Goal: Task Accomplishment & Management: Use online tool/utility

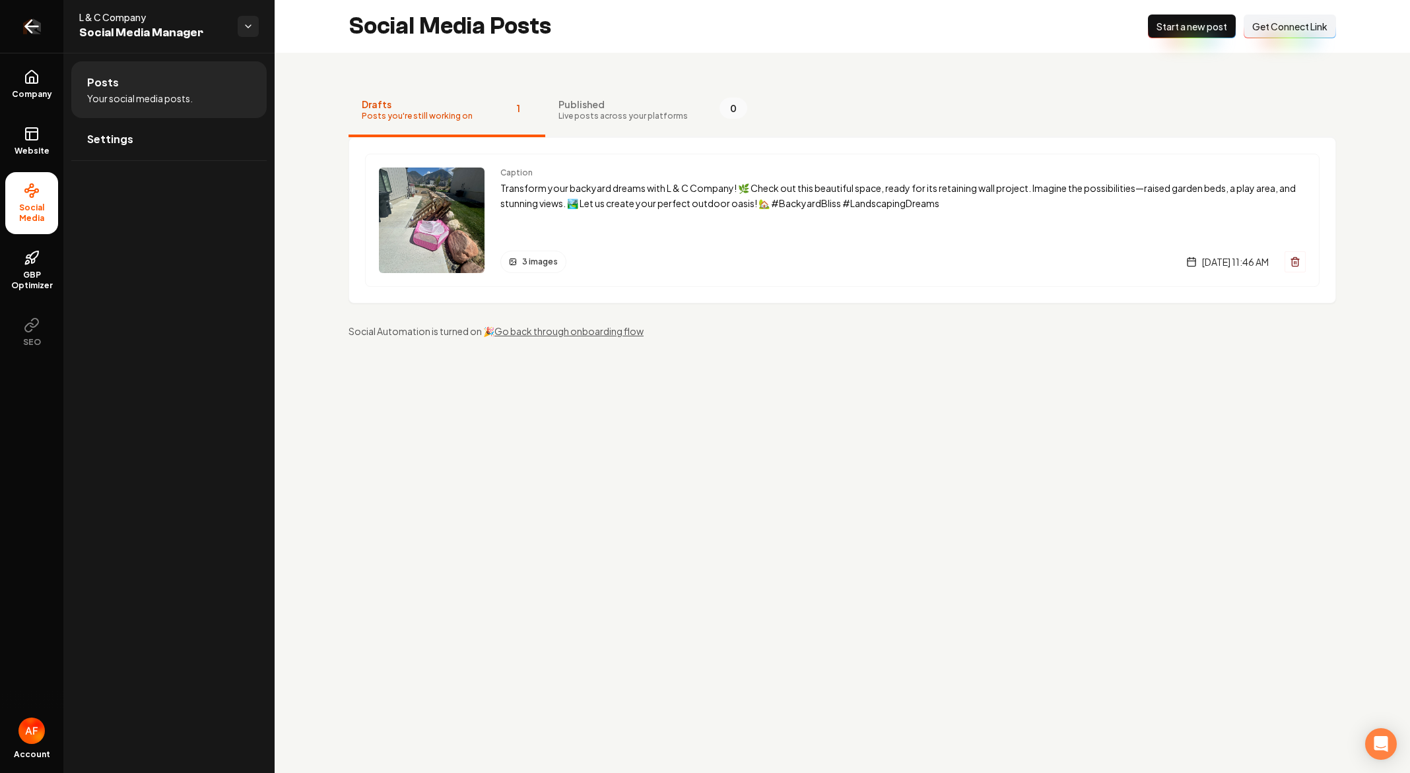
click at [34, 28] on icon "Return to dashboard" at bounding box center [31, 26] width 21 height 21
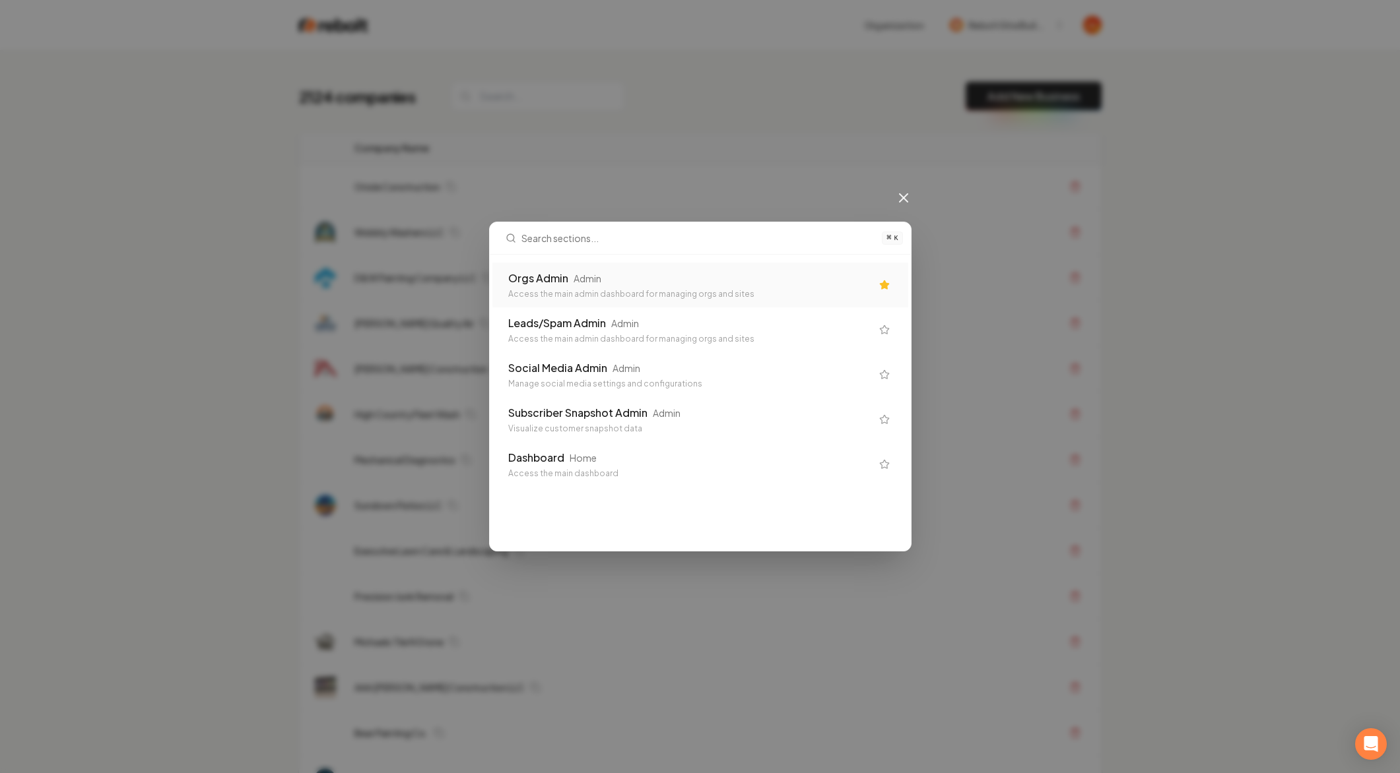
click at [894, 149] on div "⌘ K Orgs Admin Admin Access the main admin dashboard for managing orgs and site…" at bounding box center [700, 386] width 1400 height 773
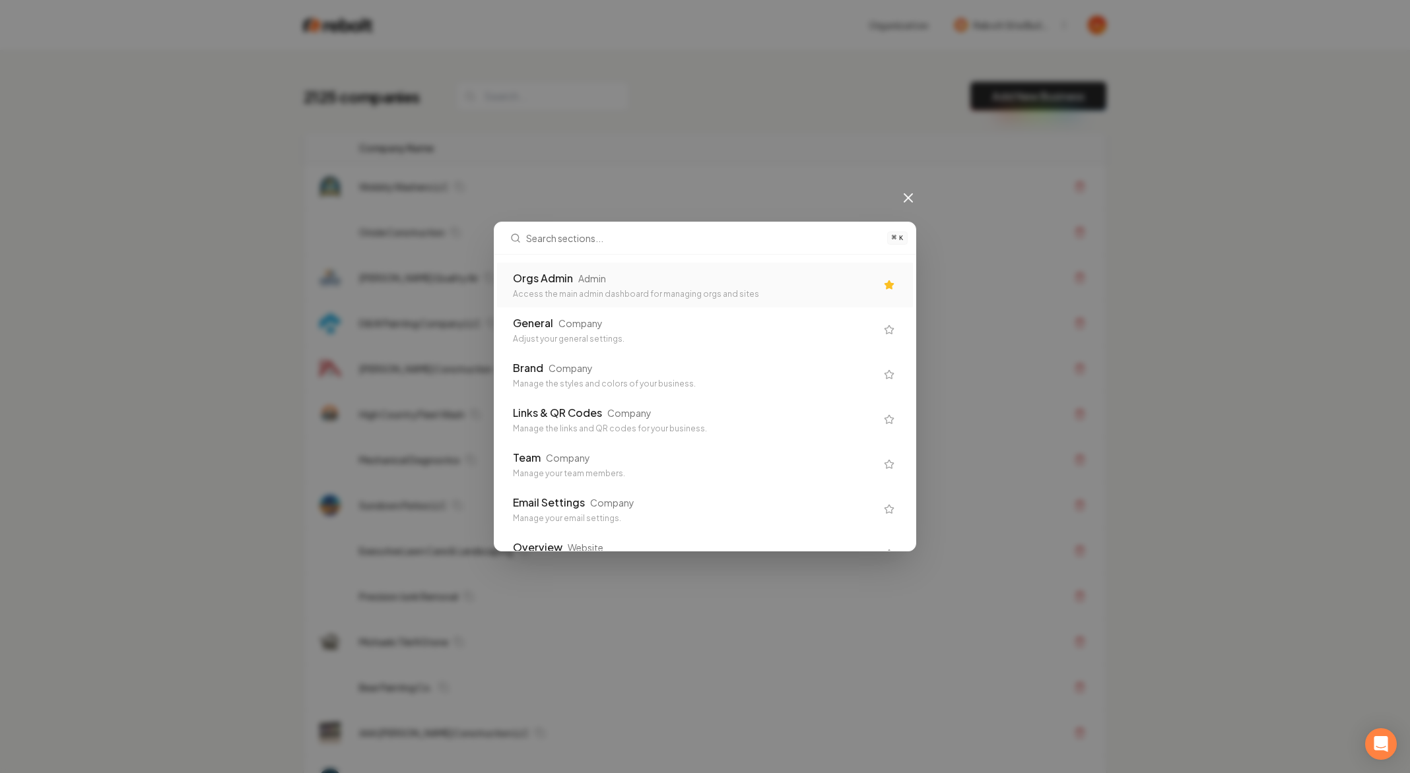
click at [813, 289] on div "Access the main admin dashboard for managing orgs and sites" at bounding box center [694, 294] width 363 height 11
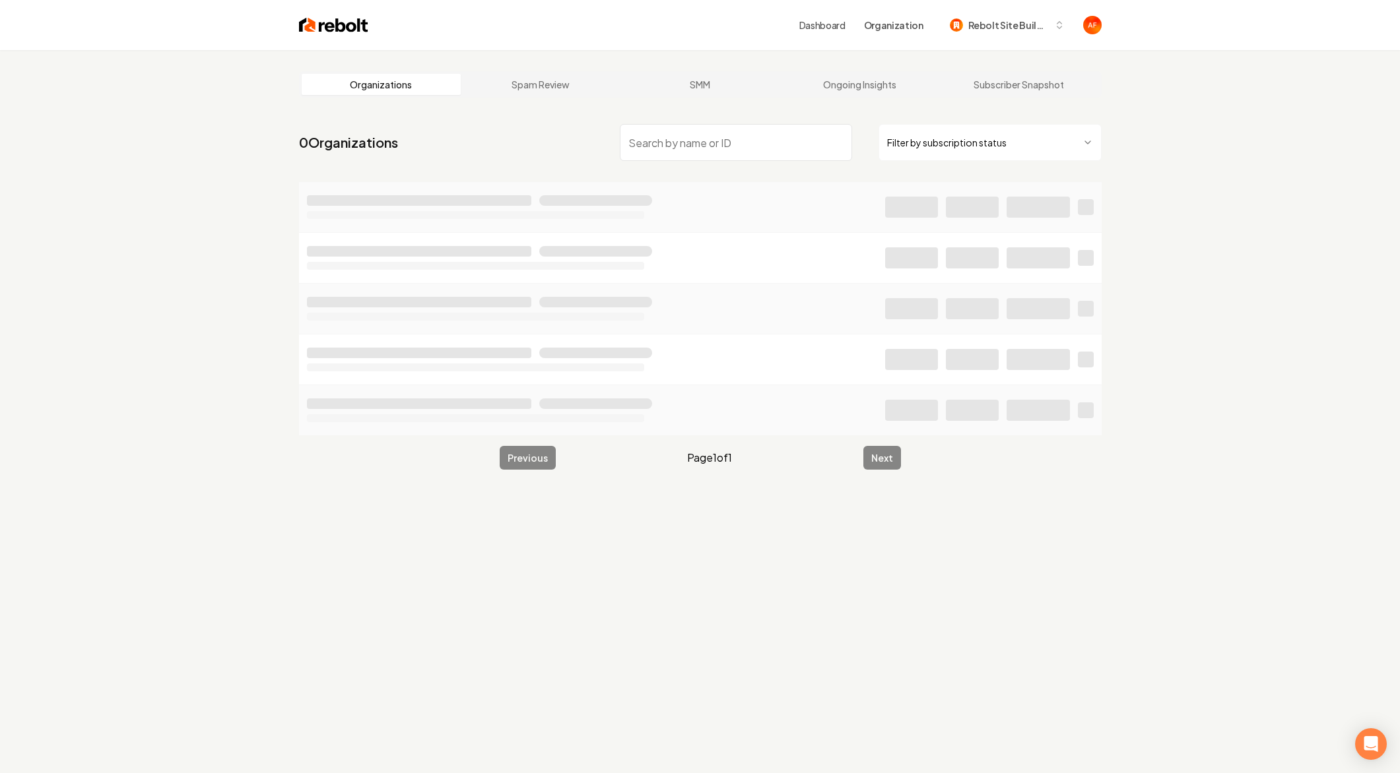
click at [655, 140] on input "search" at bounding box center [736, 142] width 232 height 37
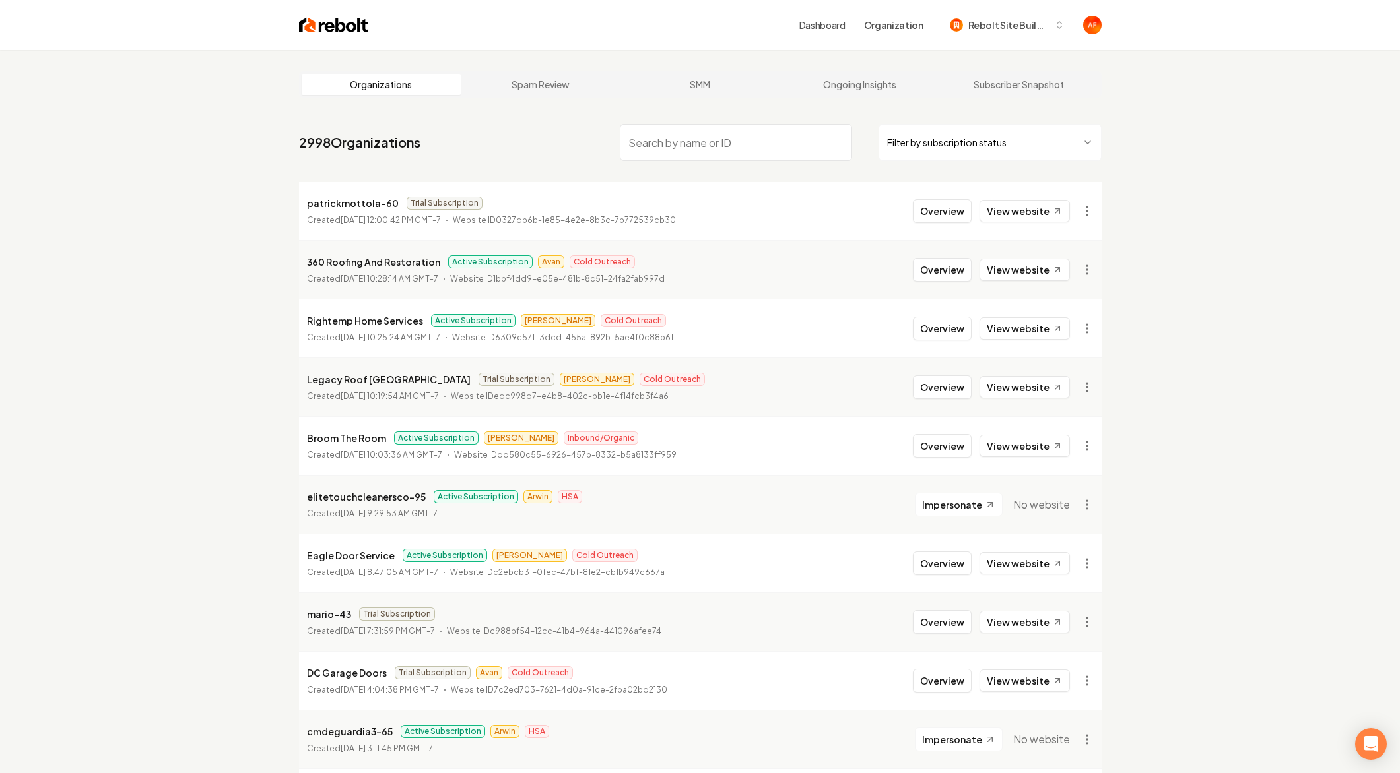
click at [680, 143] on input "search" at bounding box center [736, 142] width 232 height 37
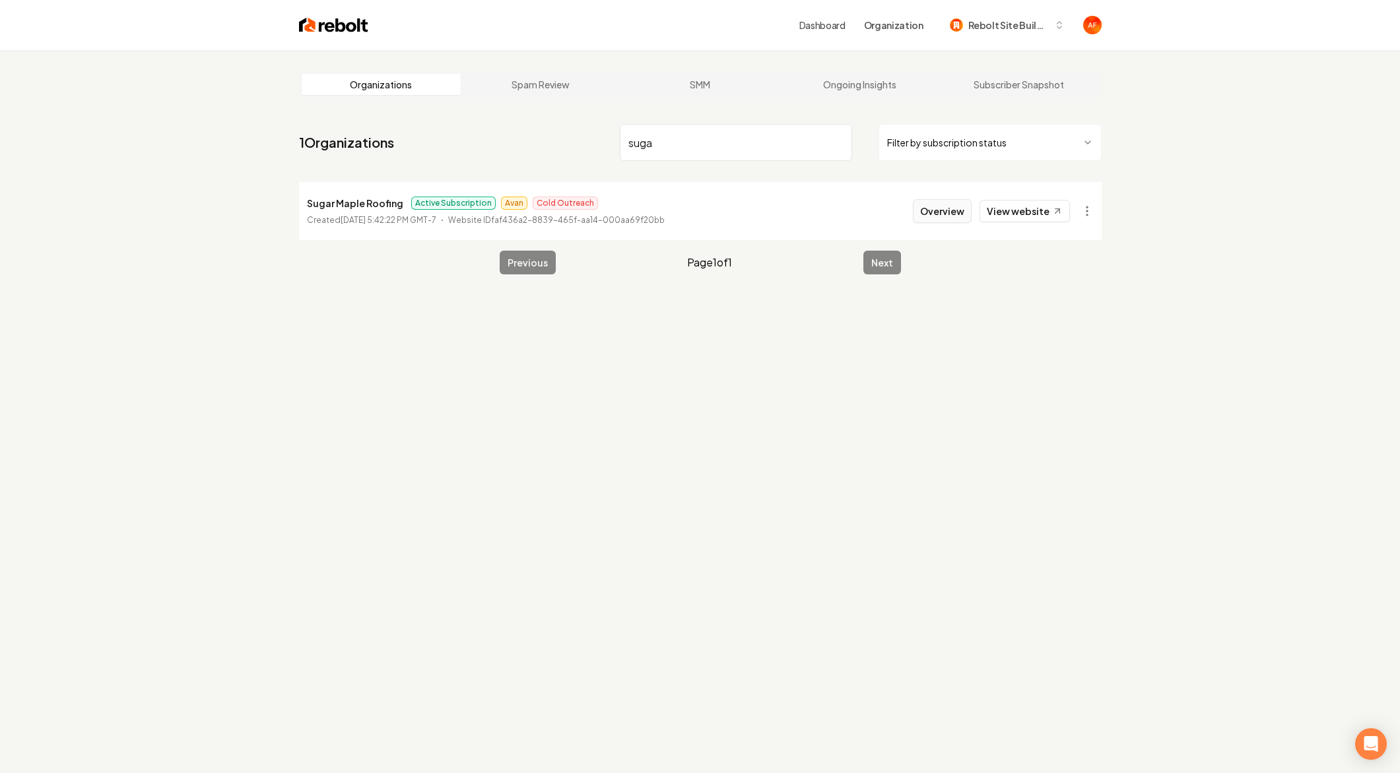
type input "suga"
click at [954, 213] on button "Overview" at bounding box center [942, 211] width 59 height 24
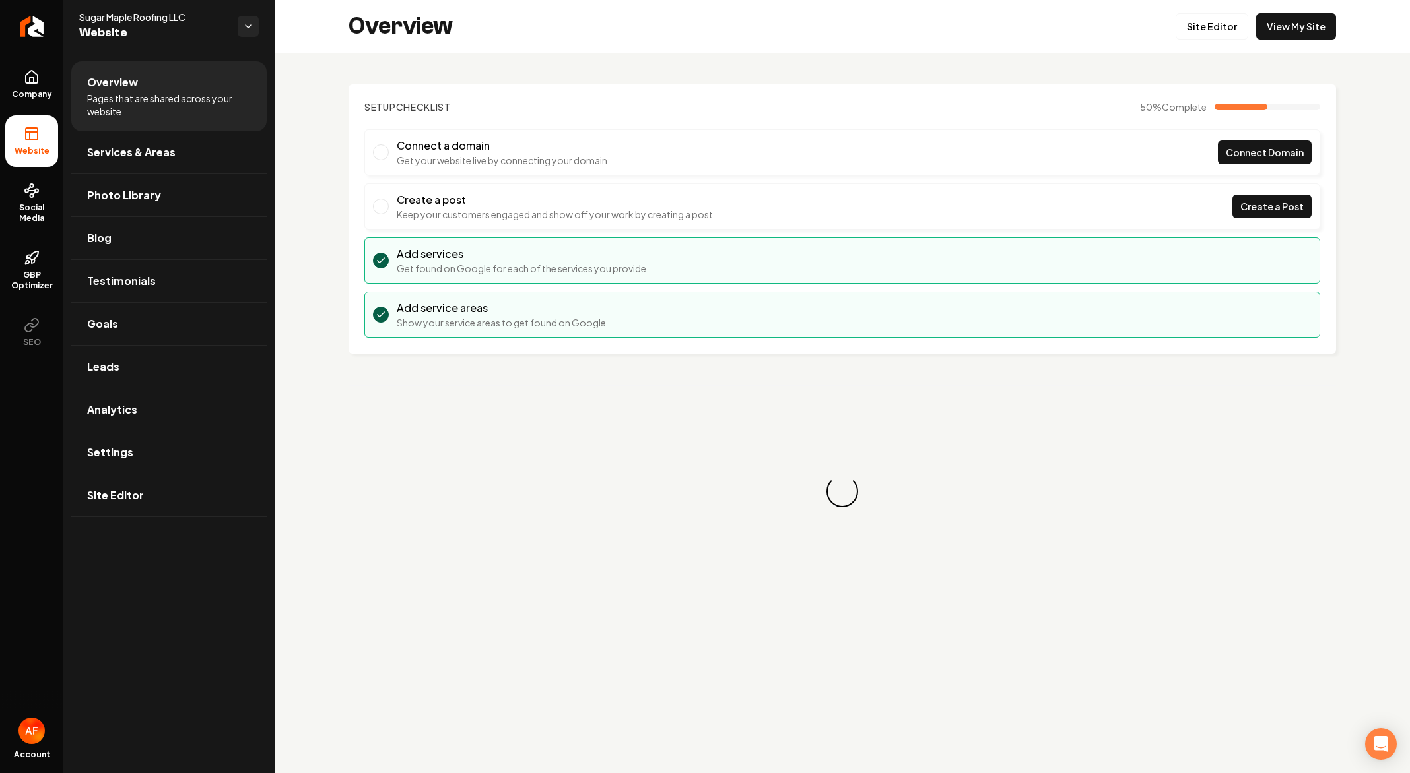
click at [14, 112] on ul "Company Website Social Media GBP Optimizer SEO" at bounding box center [31, 208] width 63 height 311
click at [26, 97] on span "Company" at bounding box center [32, 94] width 51 height 11
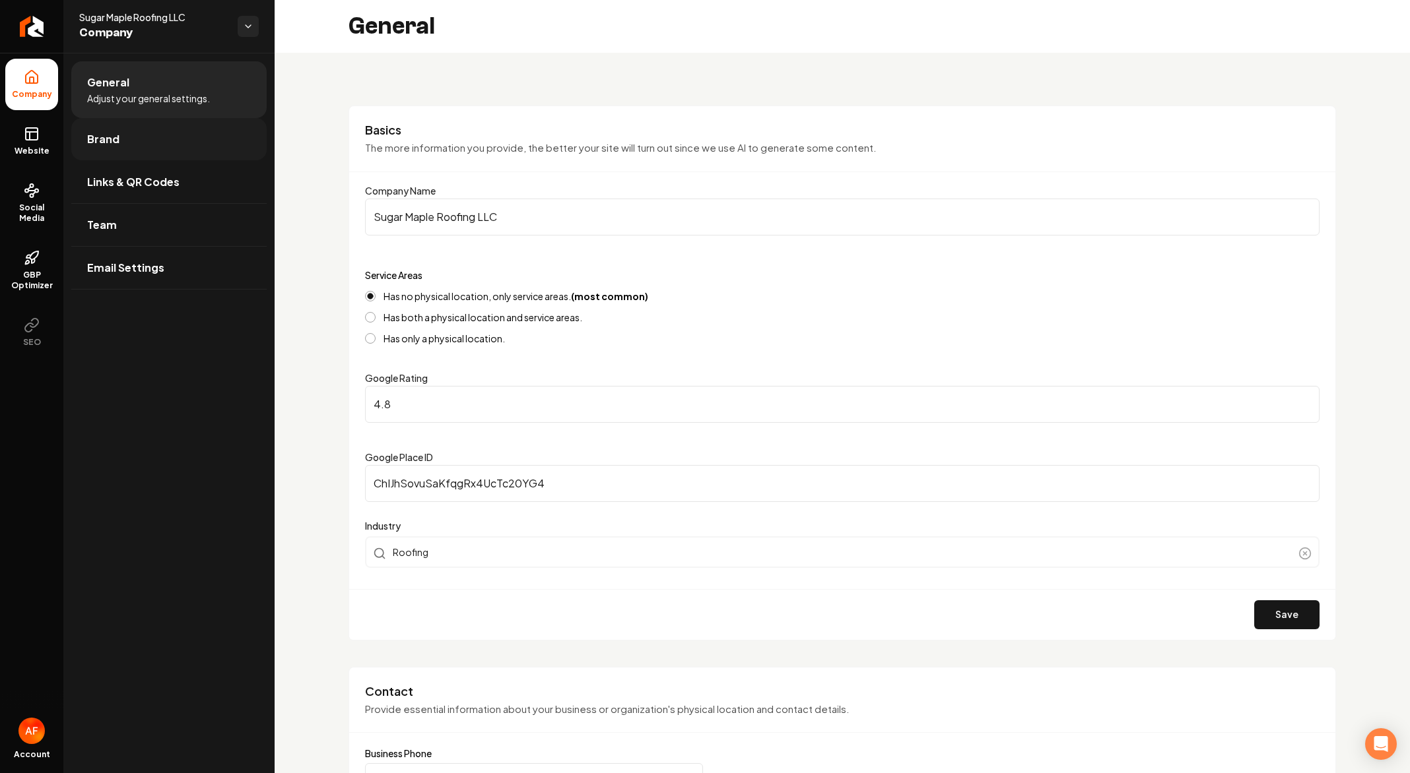
click at [125, 141] on link "Brand" at bounding box center [168, 139] width 195 height 42
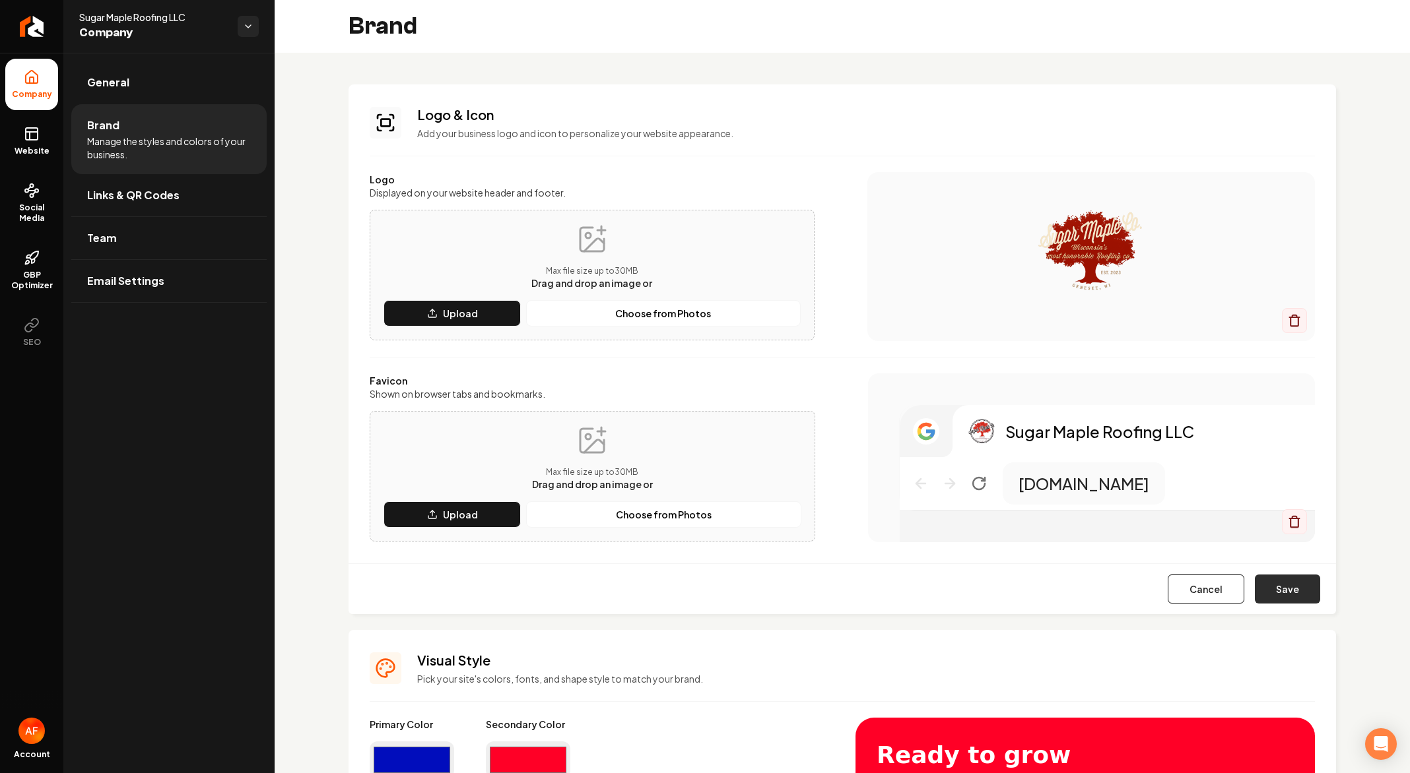
click at [1285, 597] on button "Save" at bounding box center [1287, 589] width 65 height 29
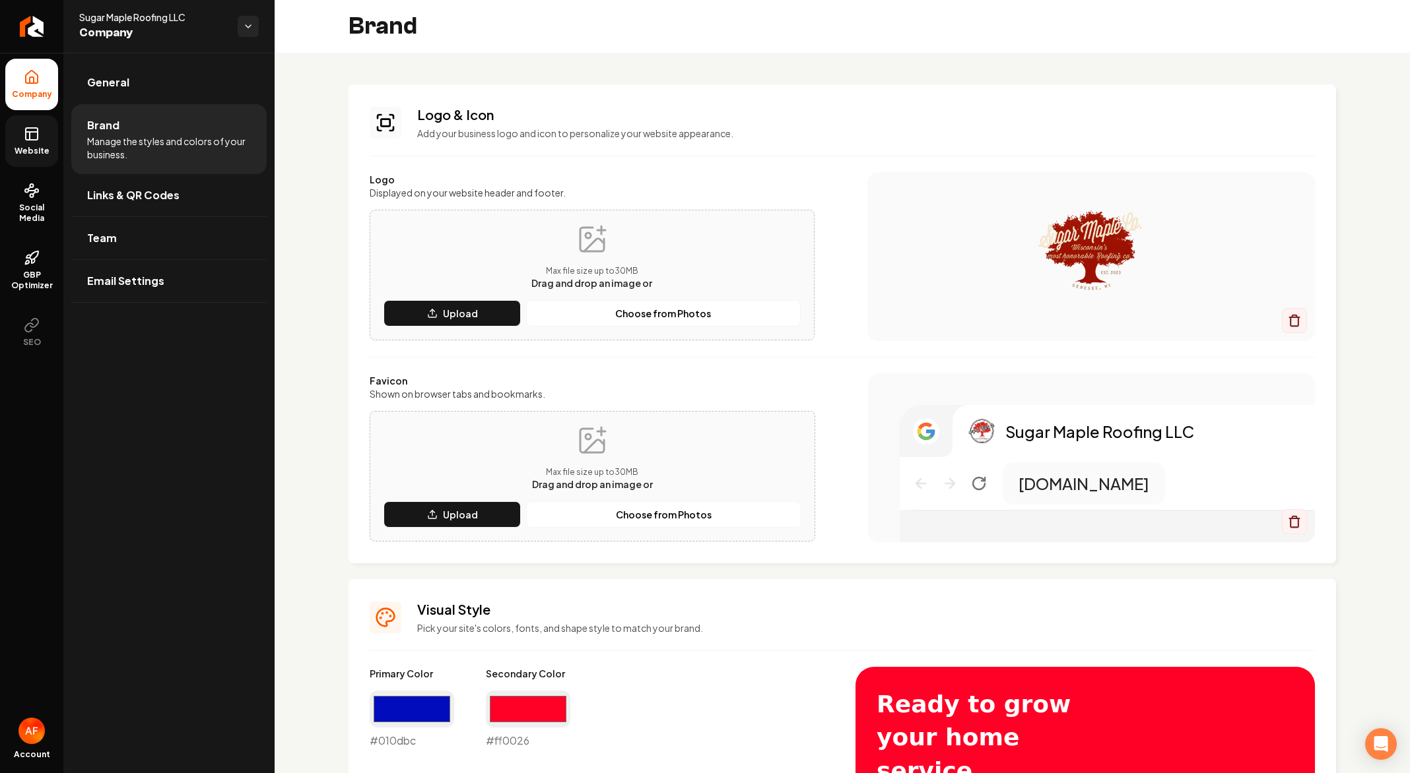
click at [28, 135] on icon at bounding box center [32, 134] width 16 height 16
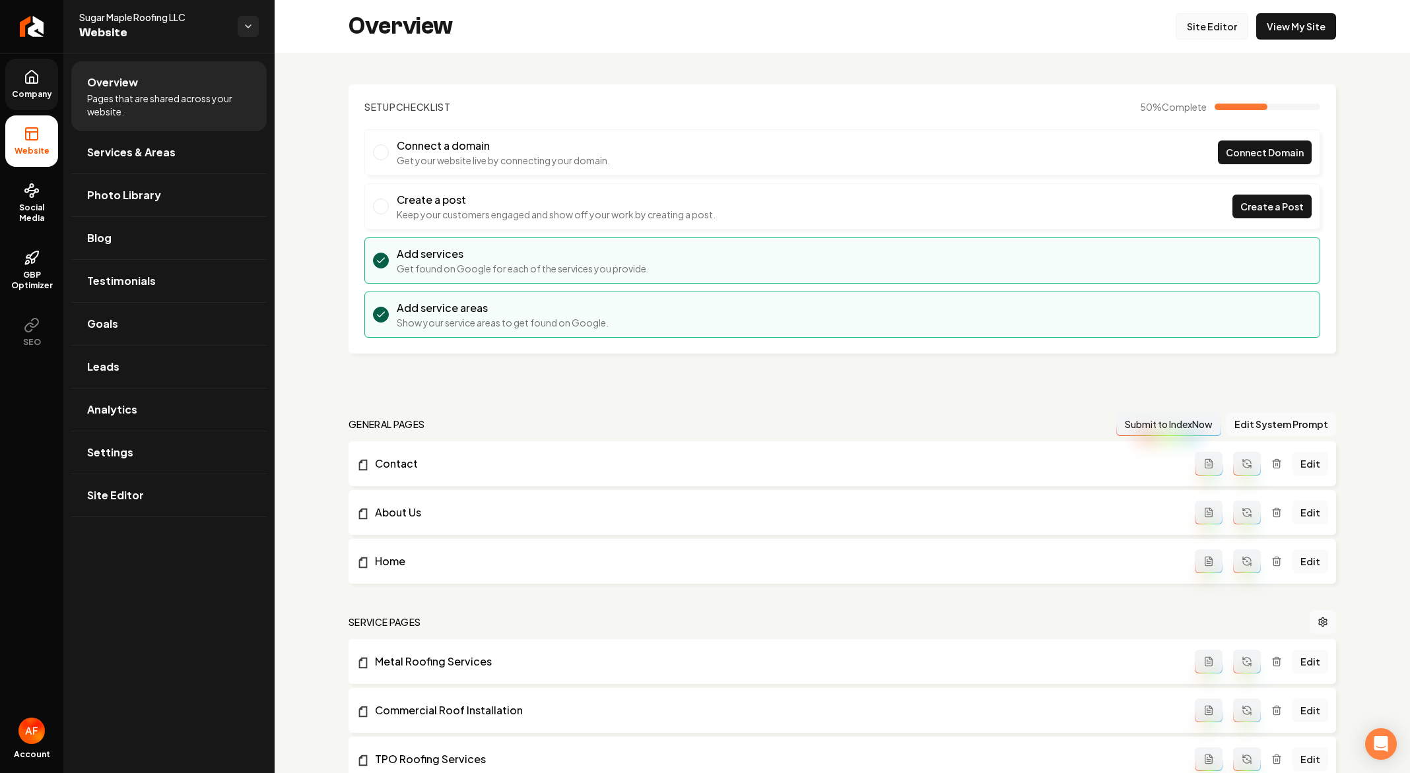
click at [1198, 22] on link "Site Editor" at bounding box center [1211, 26] width 73 height 26
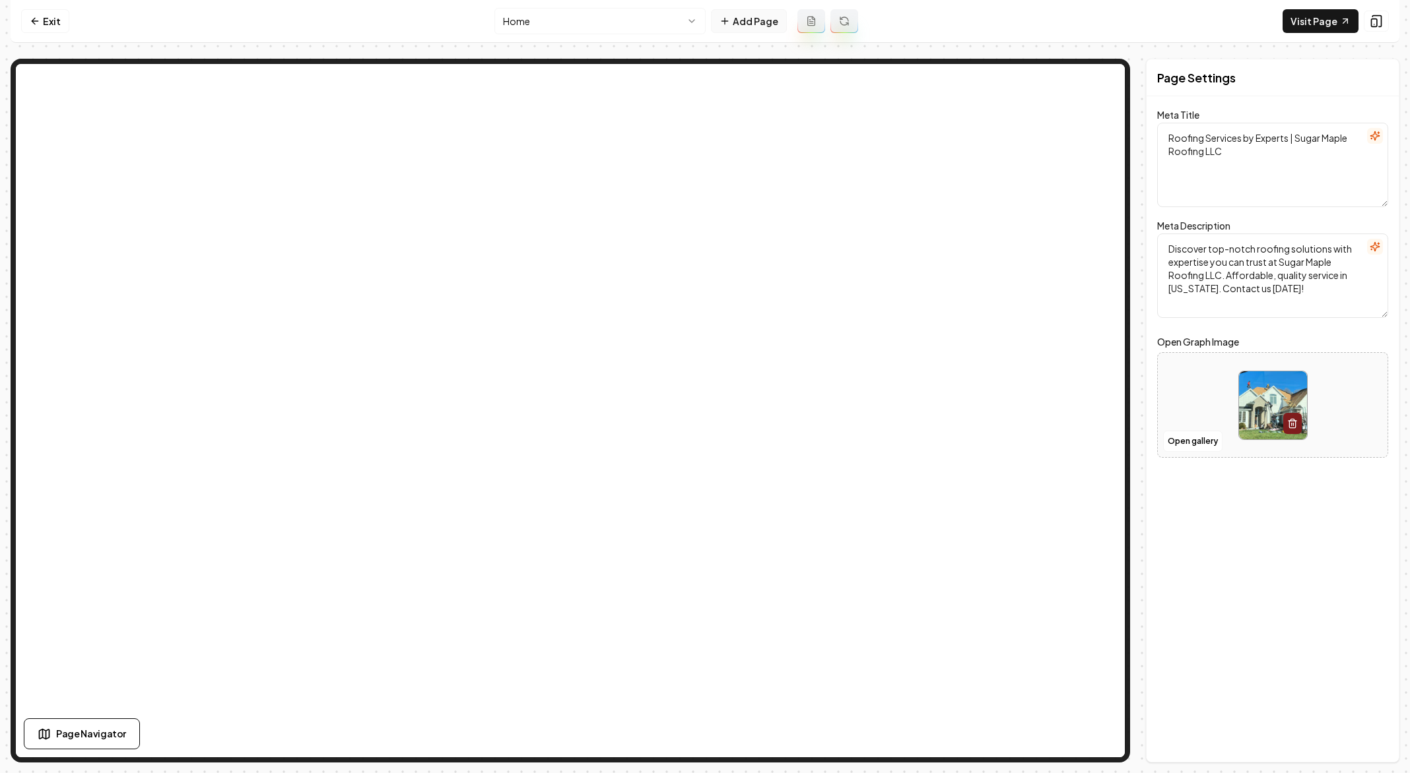
click at [756, 16] on button "Add Page" at bounding box center [749, 21] width 76 height 24
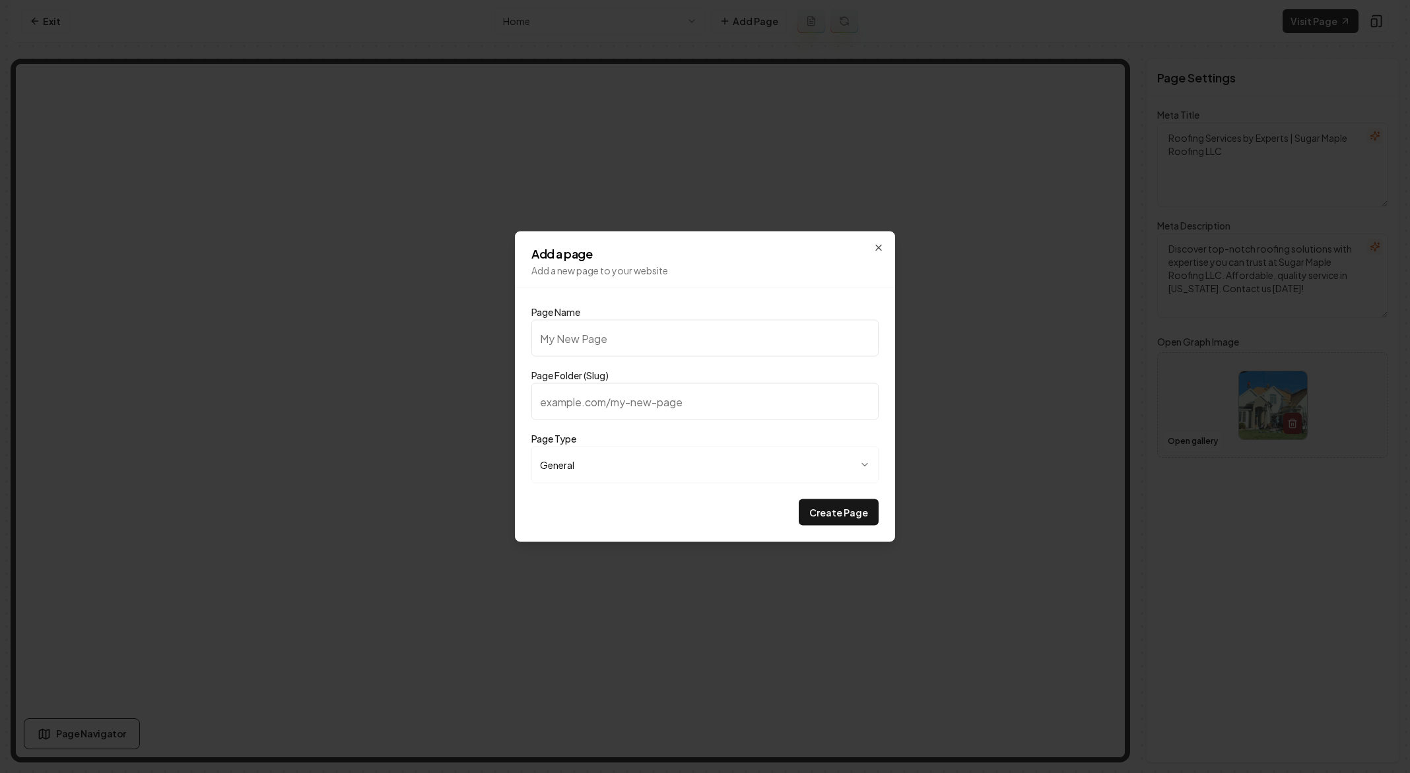
type input "G"
type input "g"
type input "Ga"
type input "ga"
type input "Gal"
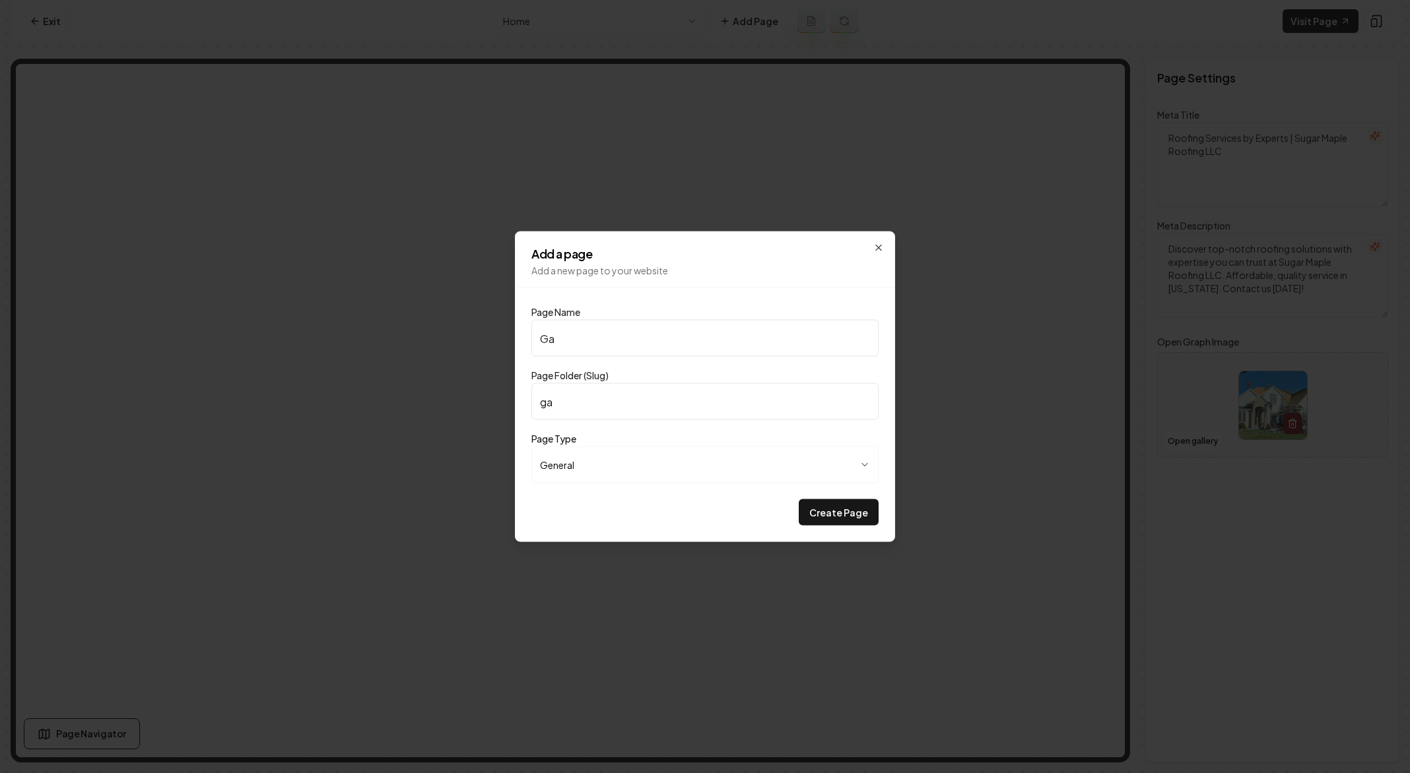
type input "gal"
type input "Gall"
type input "gall"
type input "Galle"
type input "galle"
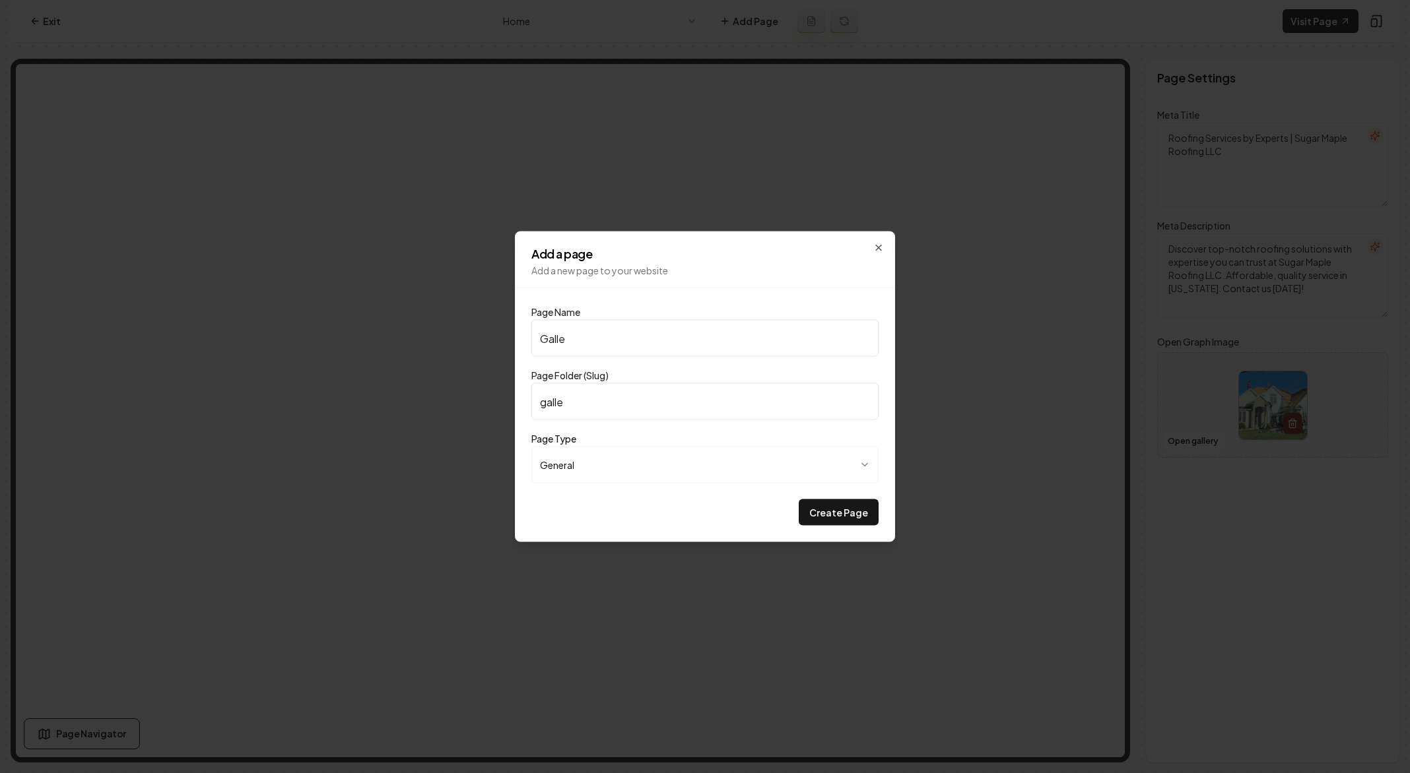
type input "Galler"
type input "galler"
type input "Gallery"
type input "gallery"
type input "Gallery"
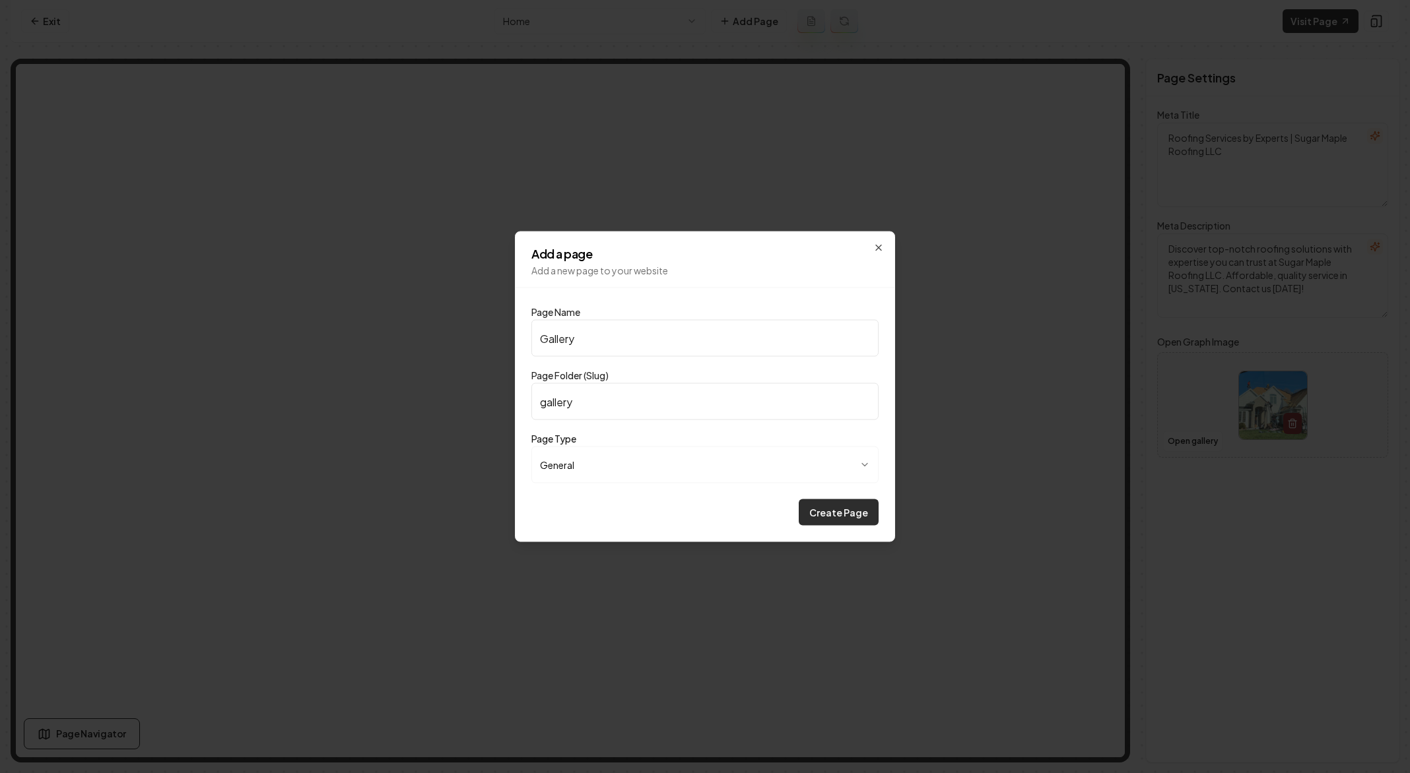
click at [836, 515] on button "Create Page" at bounding box center [839, 513] width 80 height 26
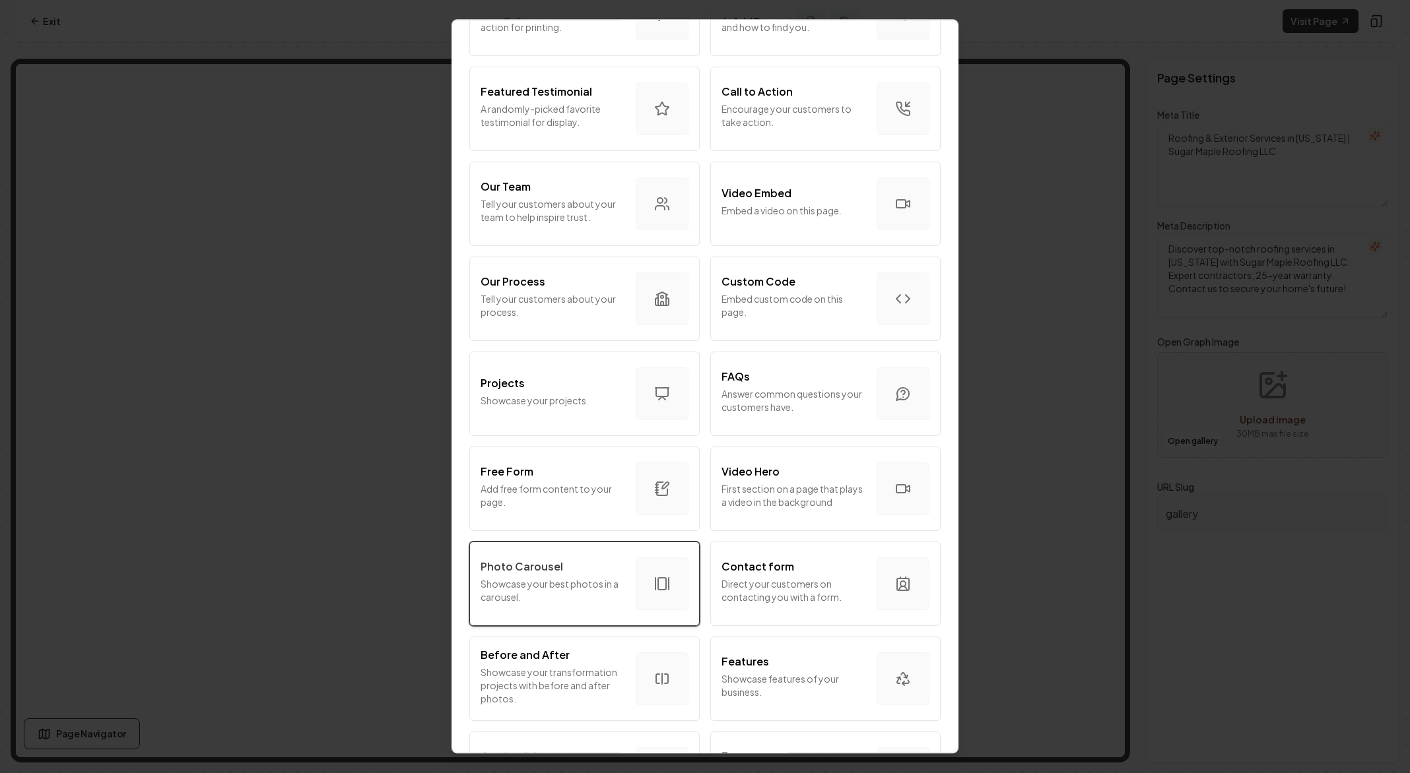
scroll to position [386, 0]
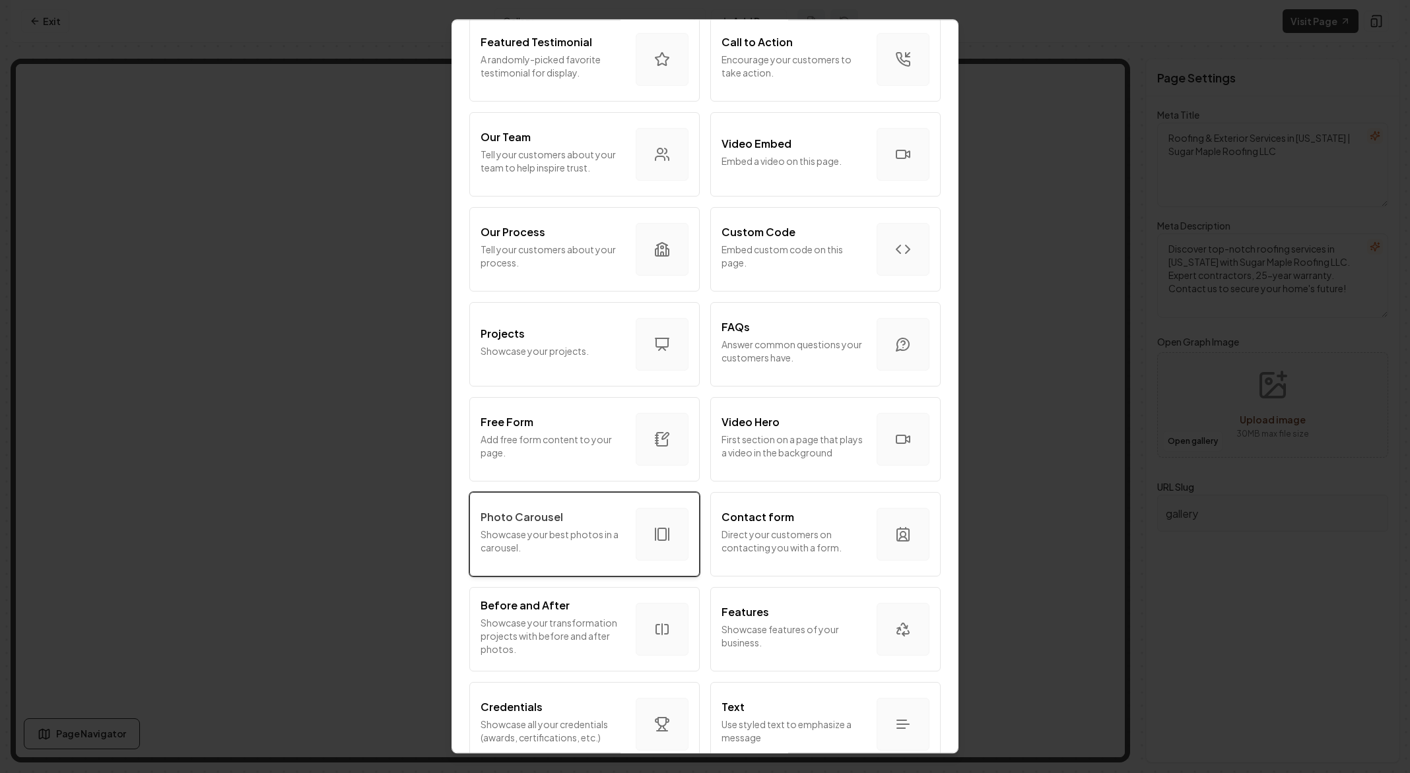
click at [610, 541] on p "Showcase your best photos in a carousel." at bounding box center [552, 541] width 145 height 26
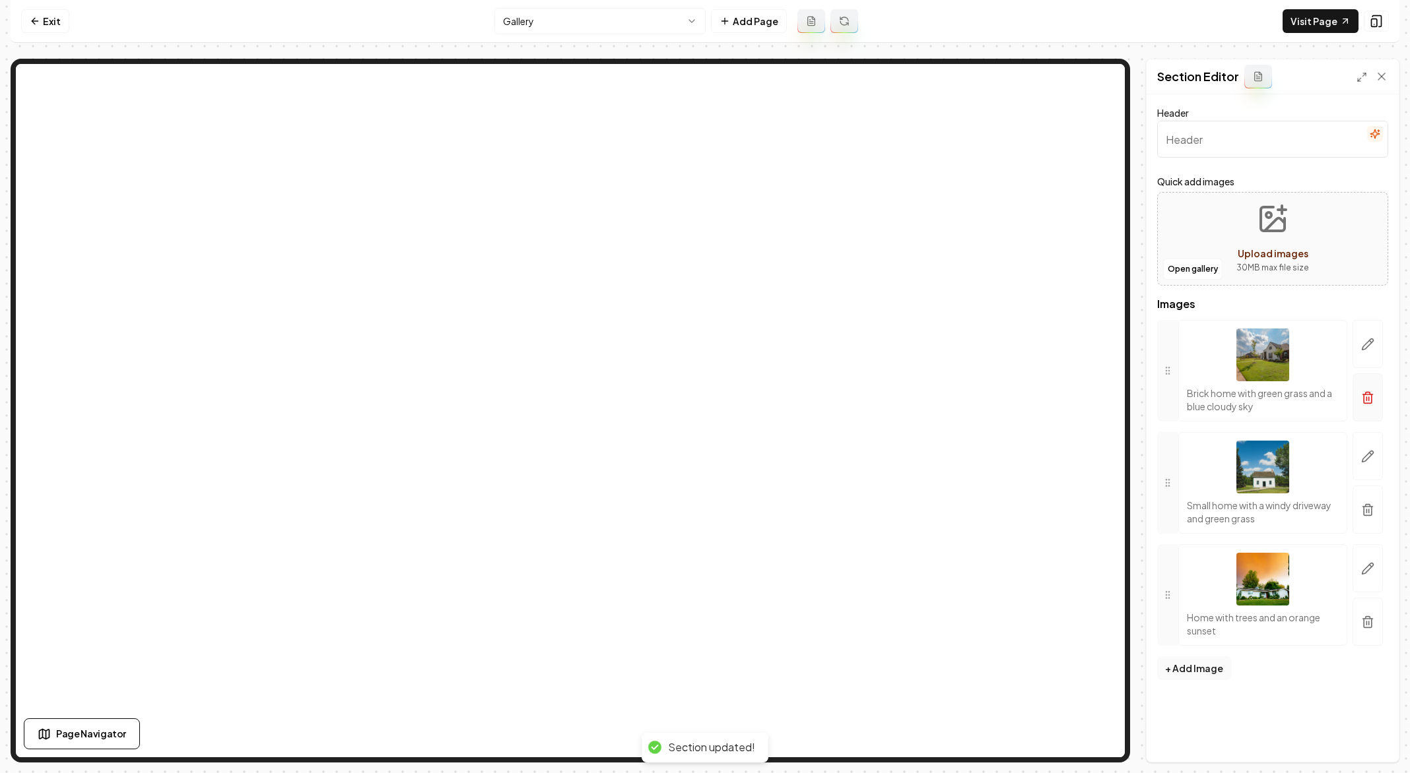
click at [1368, 407] on button "button" at bounding box center [1367, 398] width 30 height 48
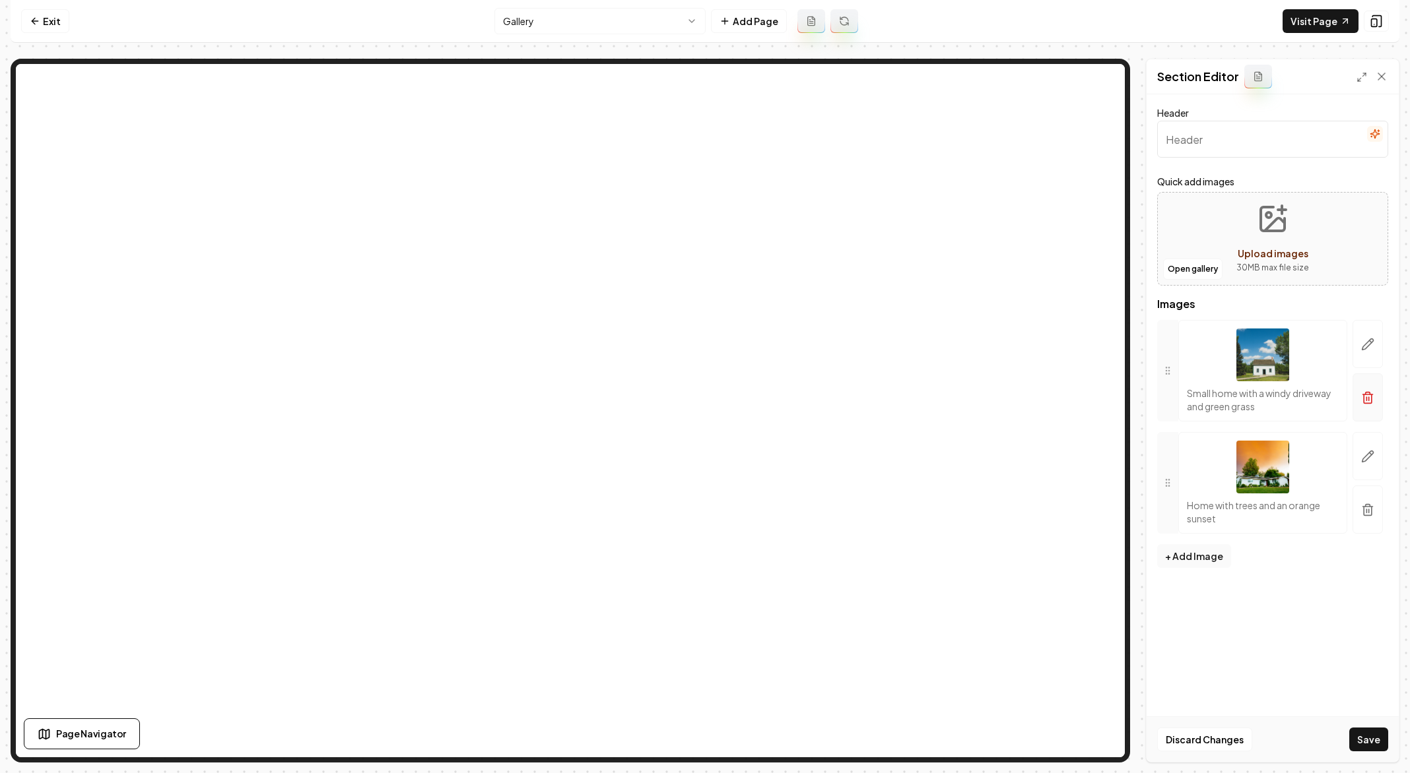
click at [1369, 391] on icon "button" at bounding box center [1367, 397] width 13 height 13
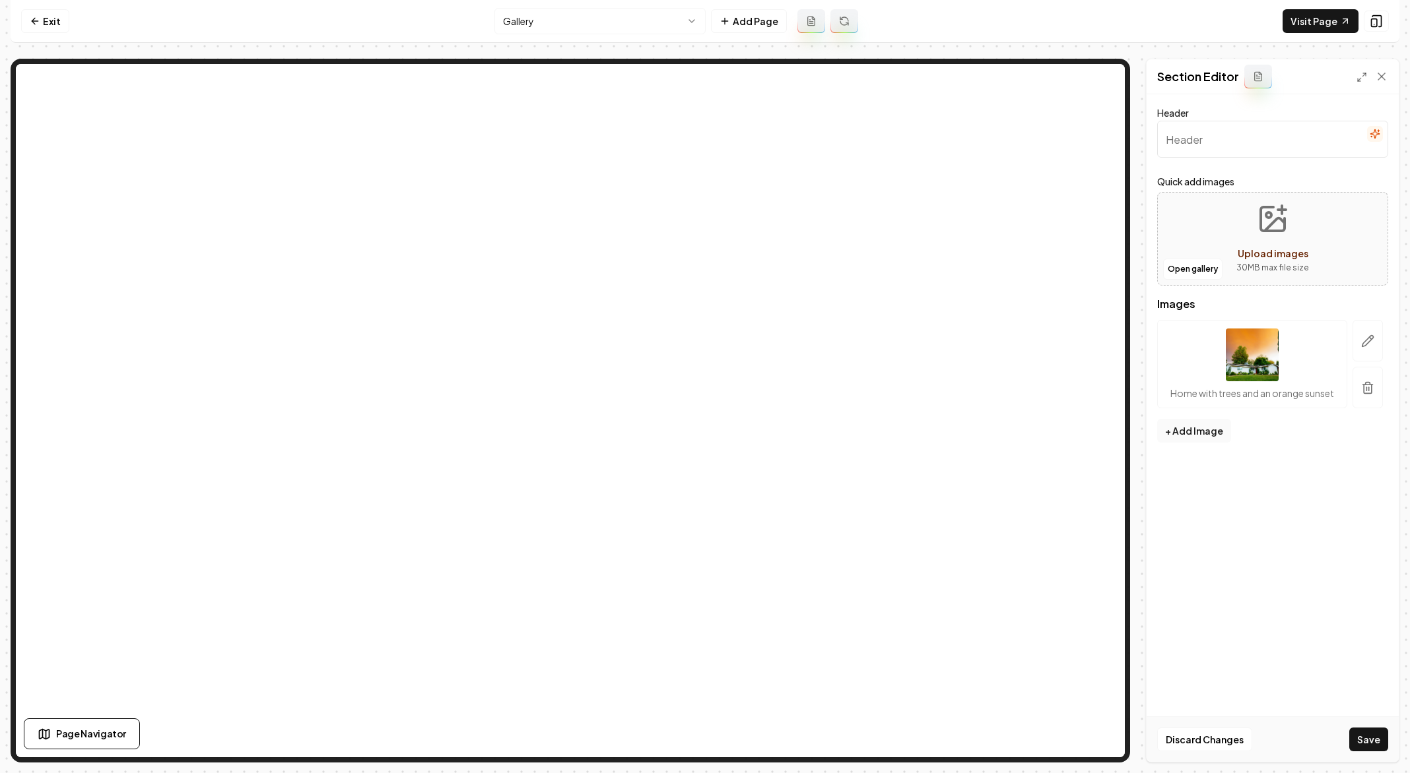
click at [1369, 387] on icon "button" at bounding box center [1367, 387] width 13 height 13
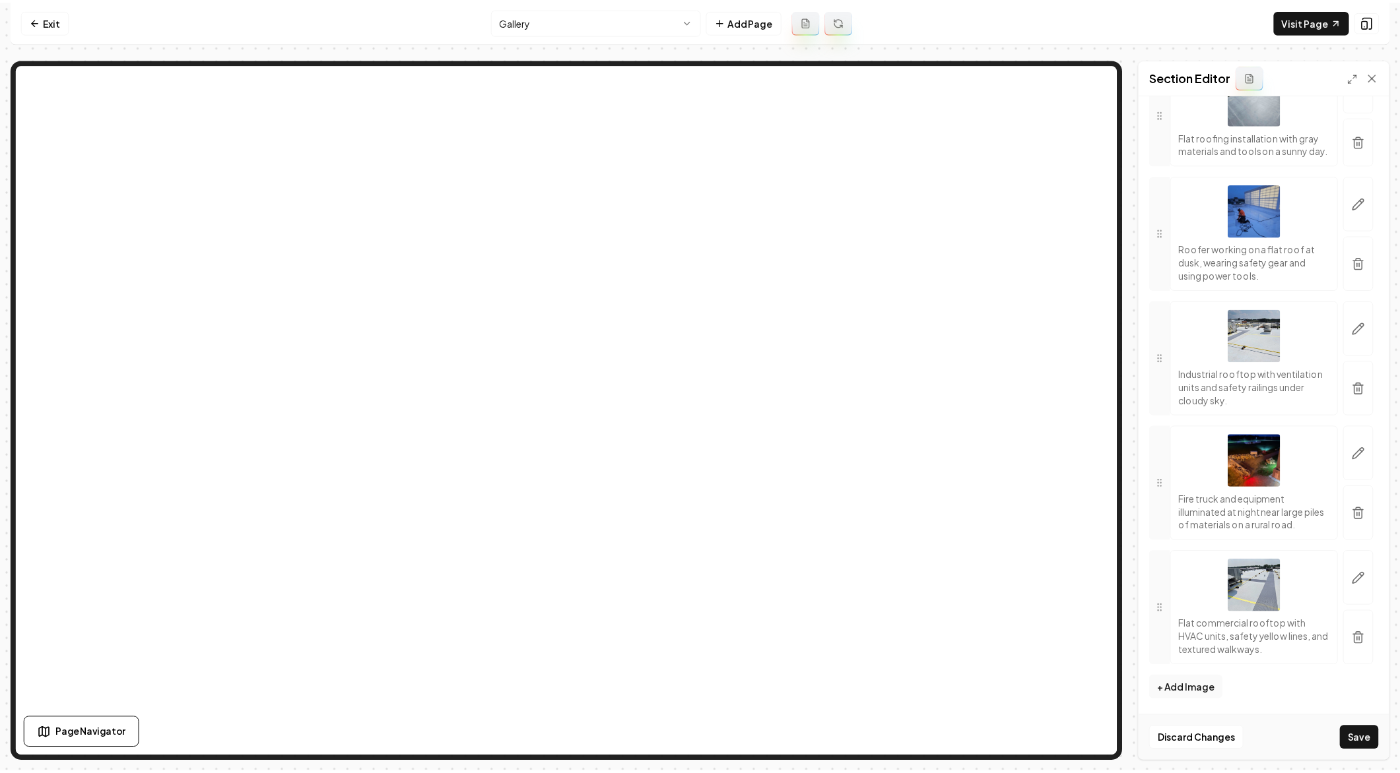
scroll to position [0, 0]
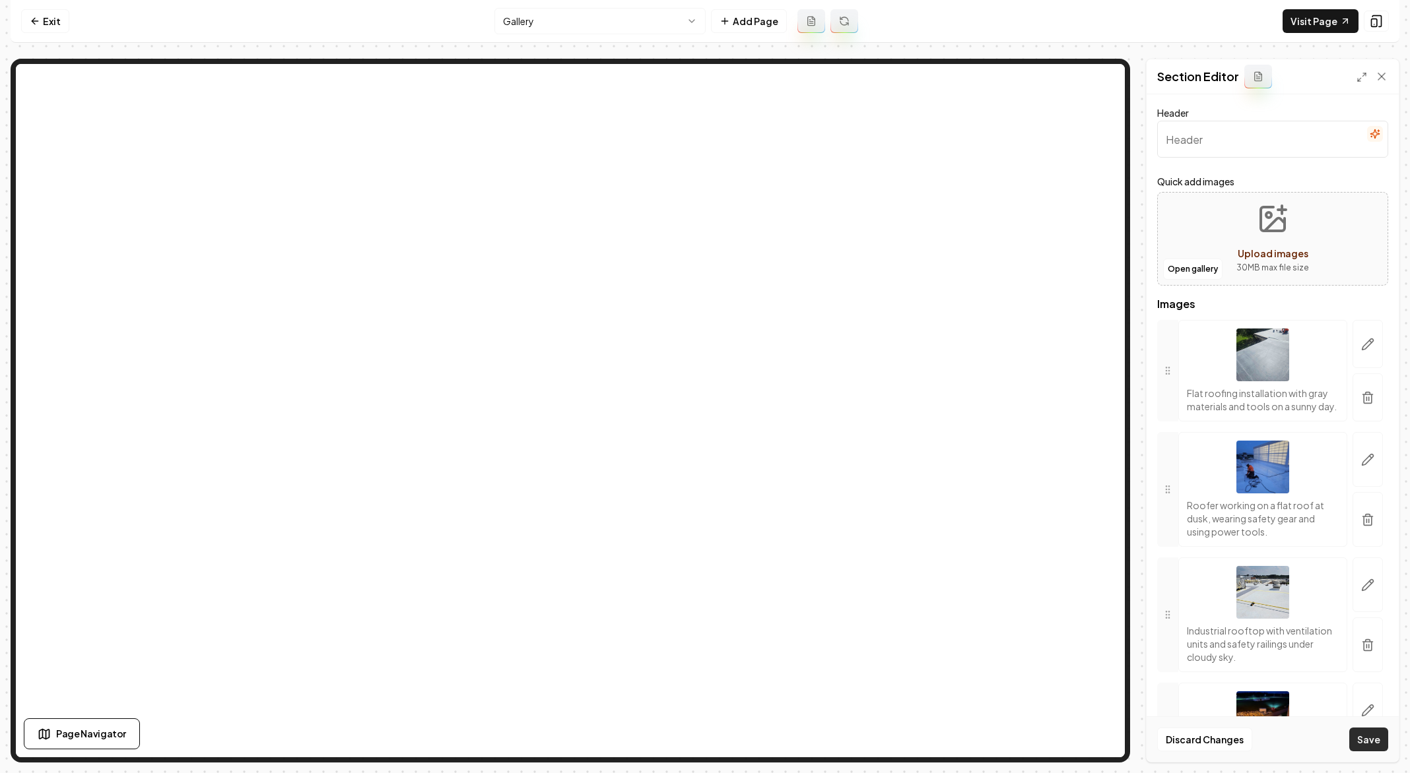
click at [1379, 739] on button "Save" at bounding box center [1368, 740] width 39 height 24
click at [36, 7] on nav "Exit Gallery Add Page Visit Page" at bounding box center [705, 21] width 1389 height 43
click at [37, 16] on icon at bounding box center [35, 21] width 11 height 11
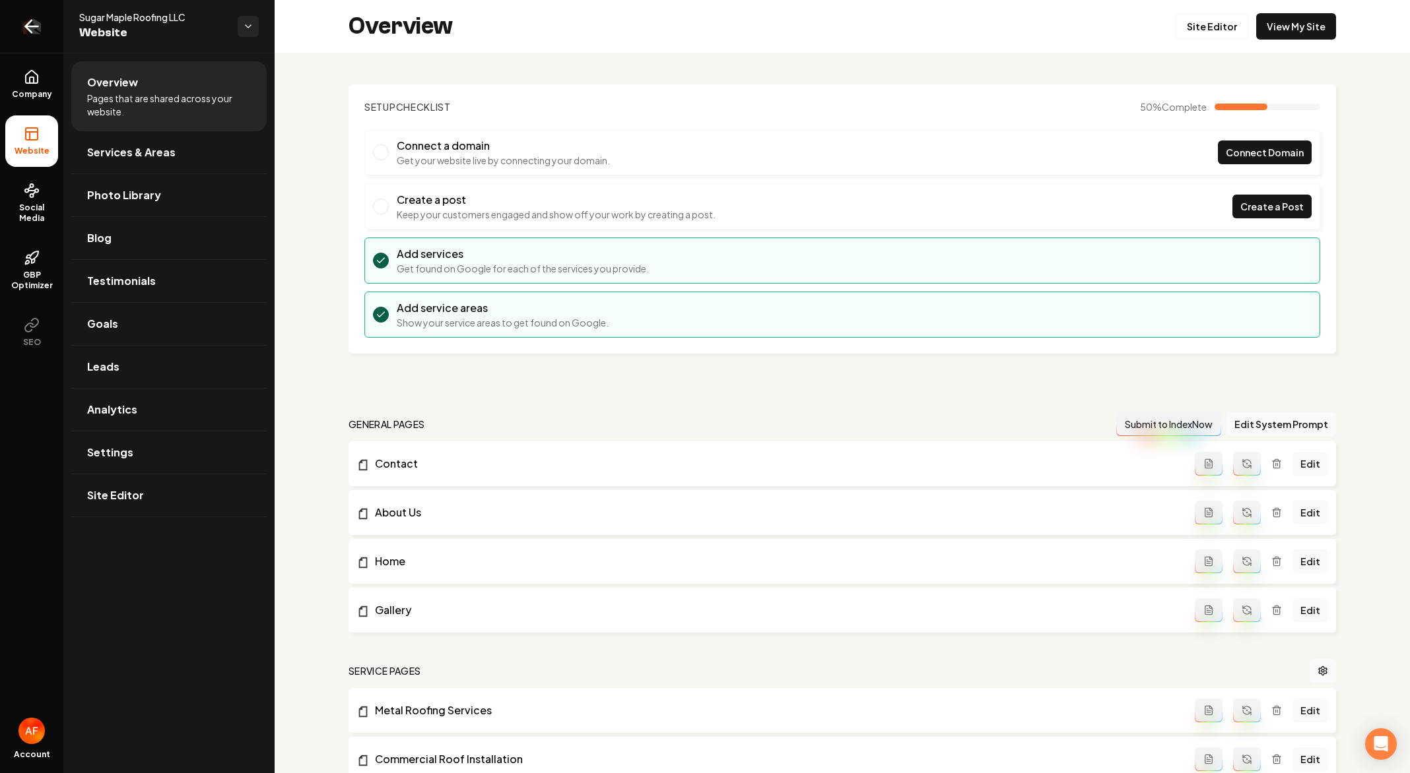
click at [18, 22] on link "Return to dashboard" at bounding box center [31, 26] width 63 height 53
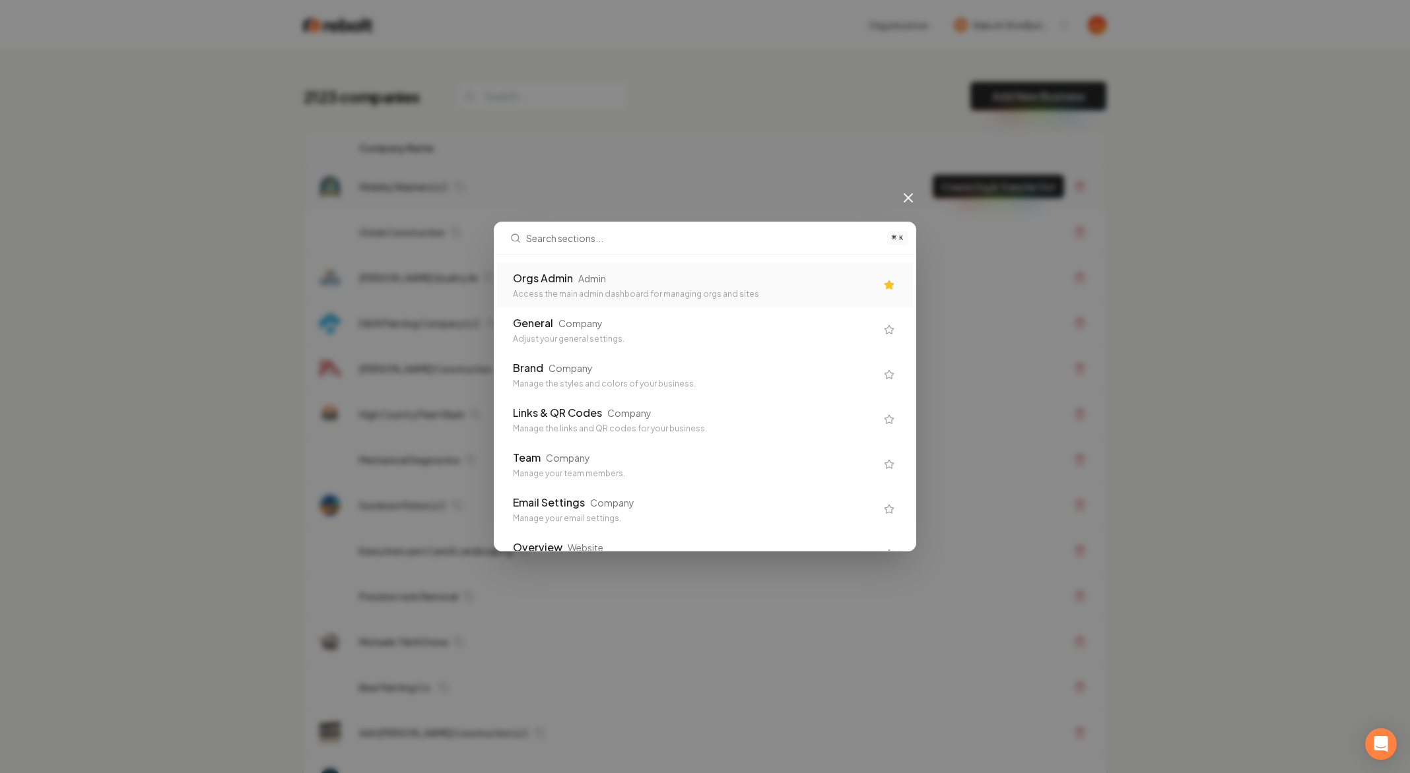
click at [672, 283] on div "Orgs Admin Admin" at bounding box center [694, 279] width 363 height 16
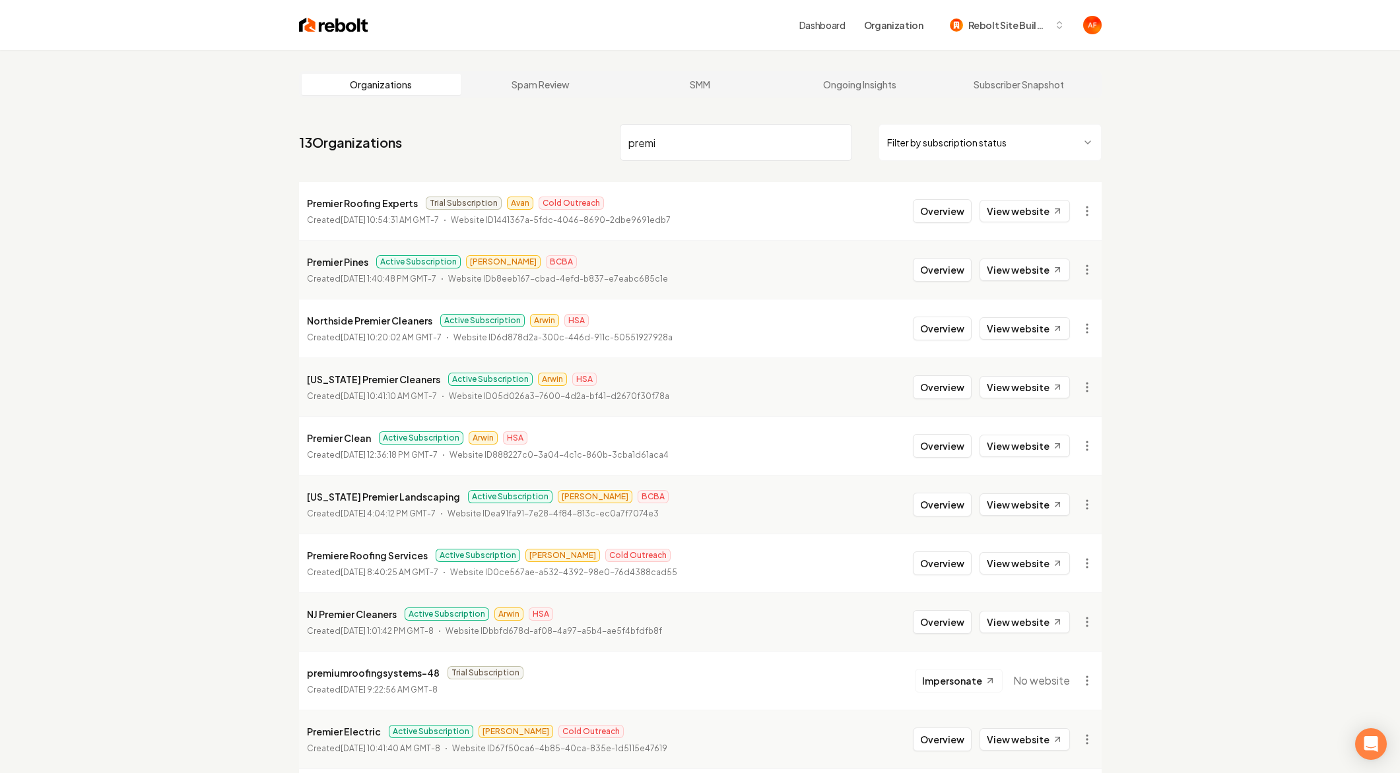
type input "premi"
click at [839, 140] on input "premi" at bounding box center [736, 142] width 232 height 37
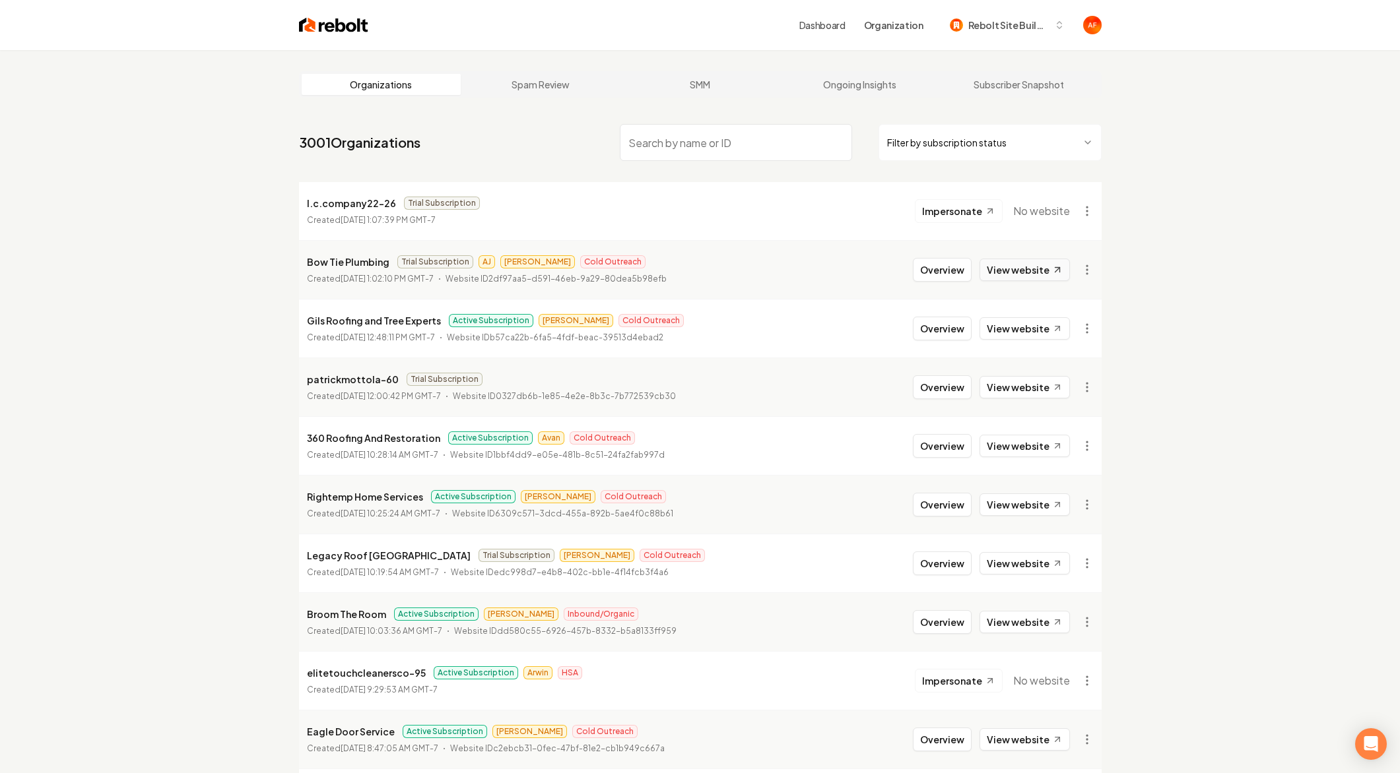
click at [991, 268] on link "View website" at bounding box center [1024, 270] width 90 height 22
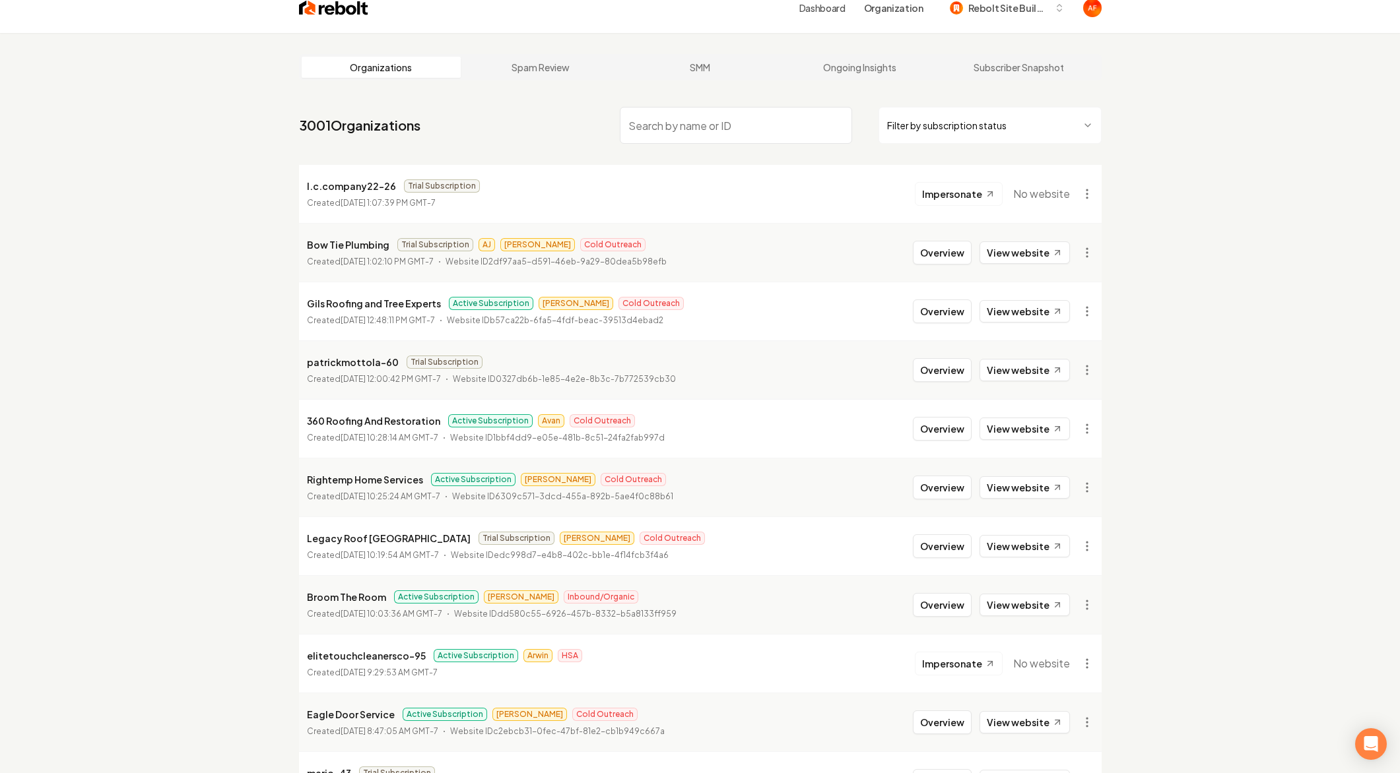
scroll to position [27, 0]
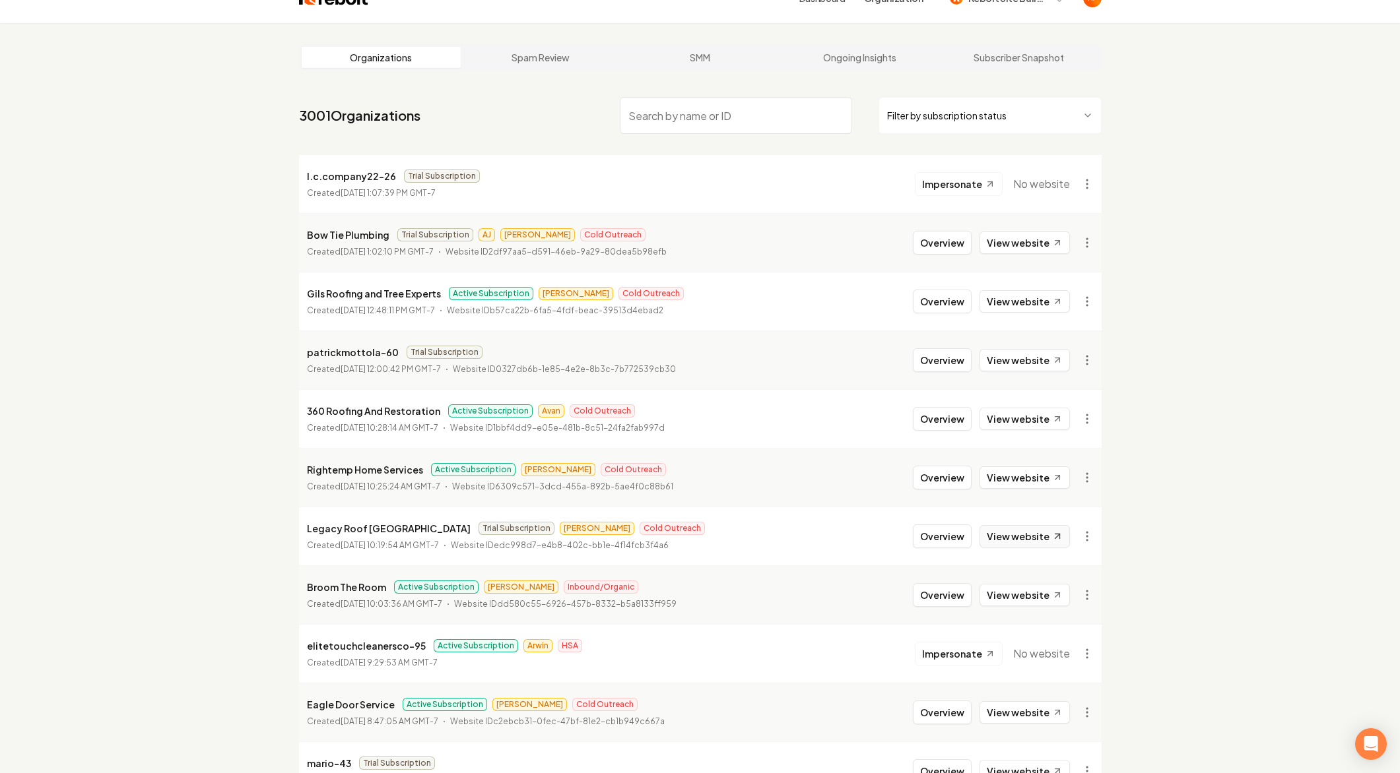
click at [1024, 547] on link "View website" at bounding box center [1024, 536] width 90 height 22
click at [1019, 304] on link "View website" at bounding box center [1024, 301] width 90 height 22
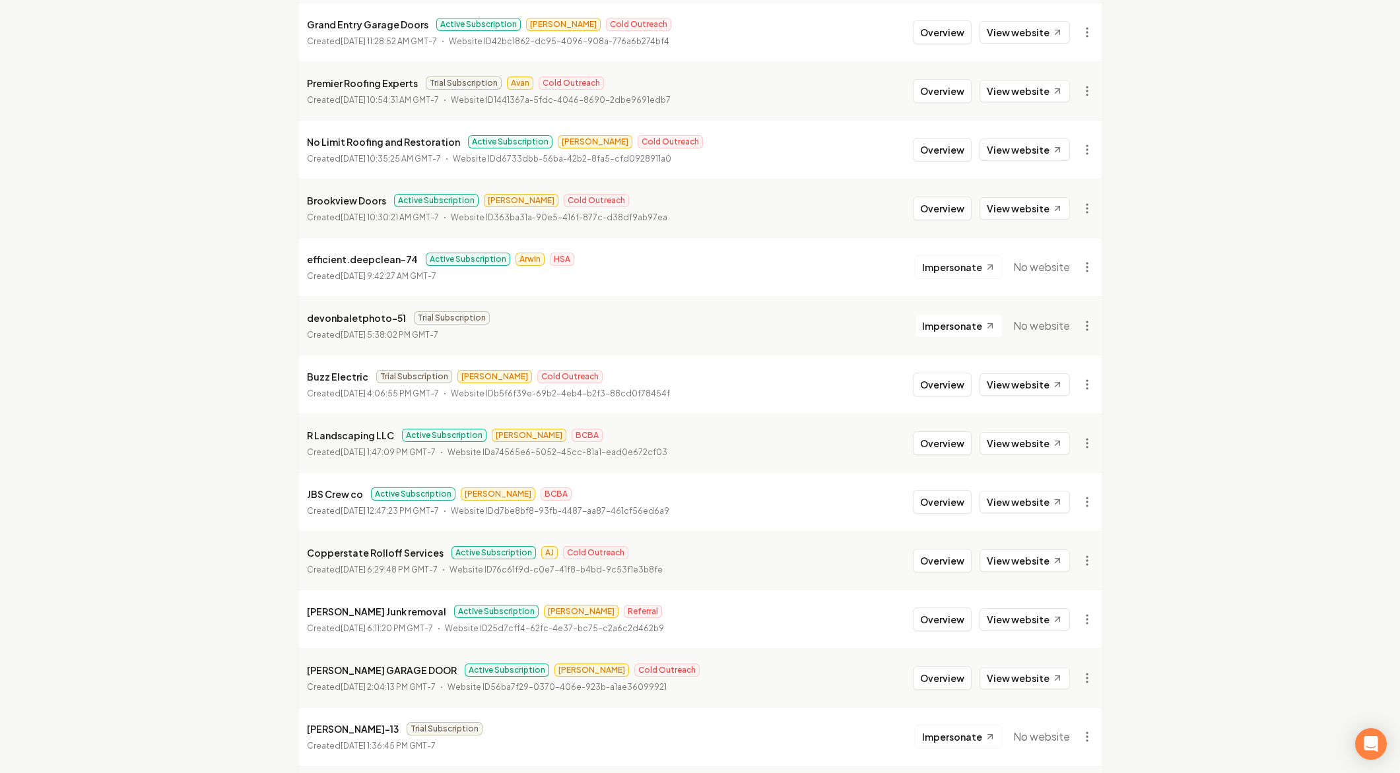
scroll to position [1226, 0]
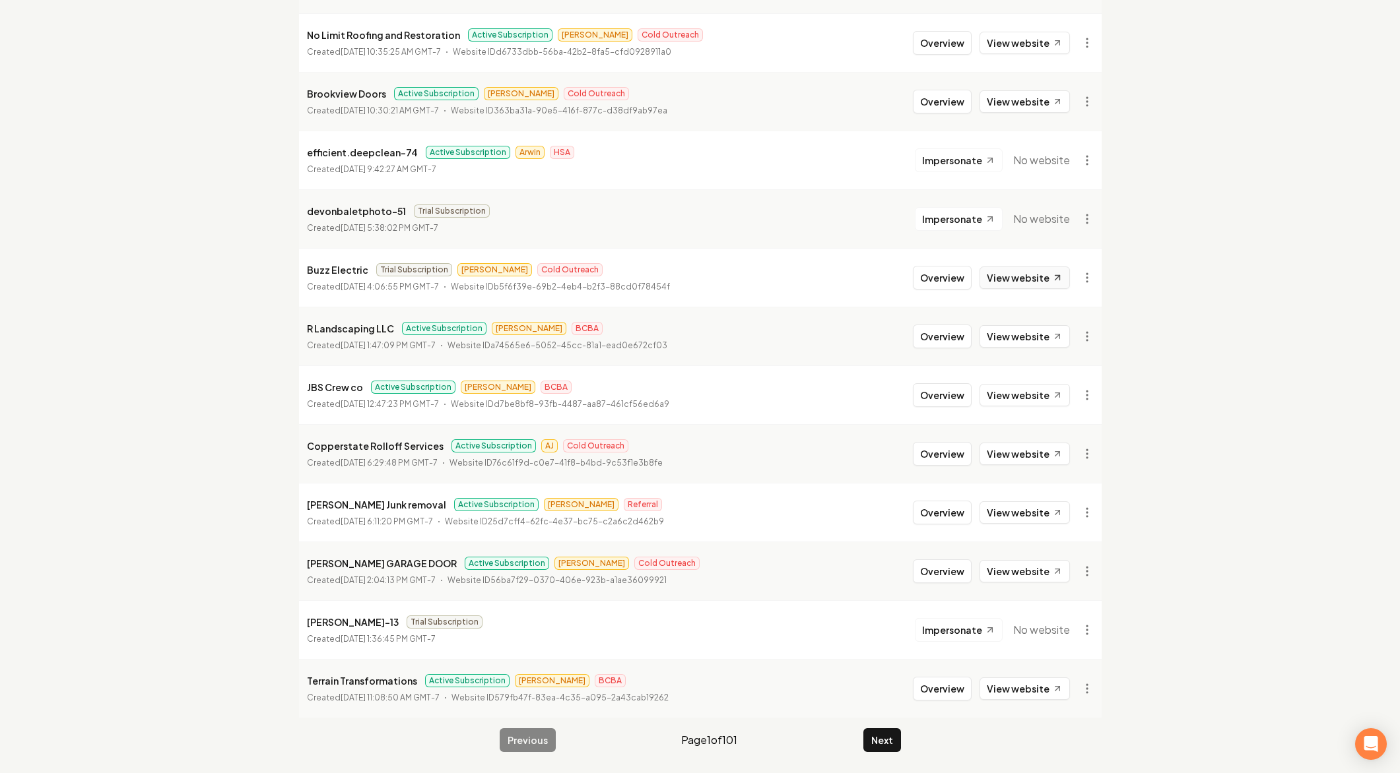
click at [1005, 275] on link "View website" at bounding box center [1024, 278] width 90 height 22
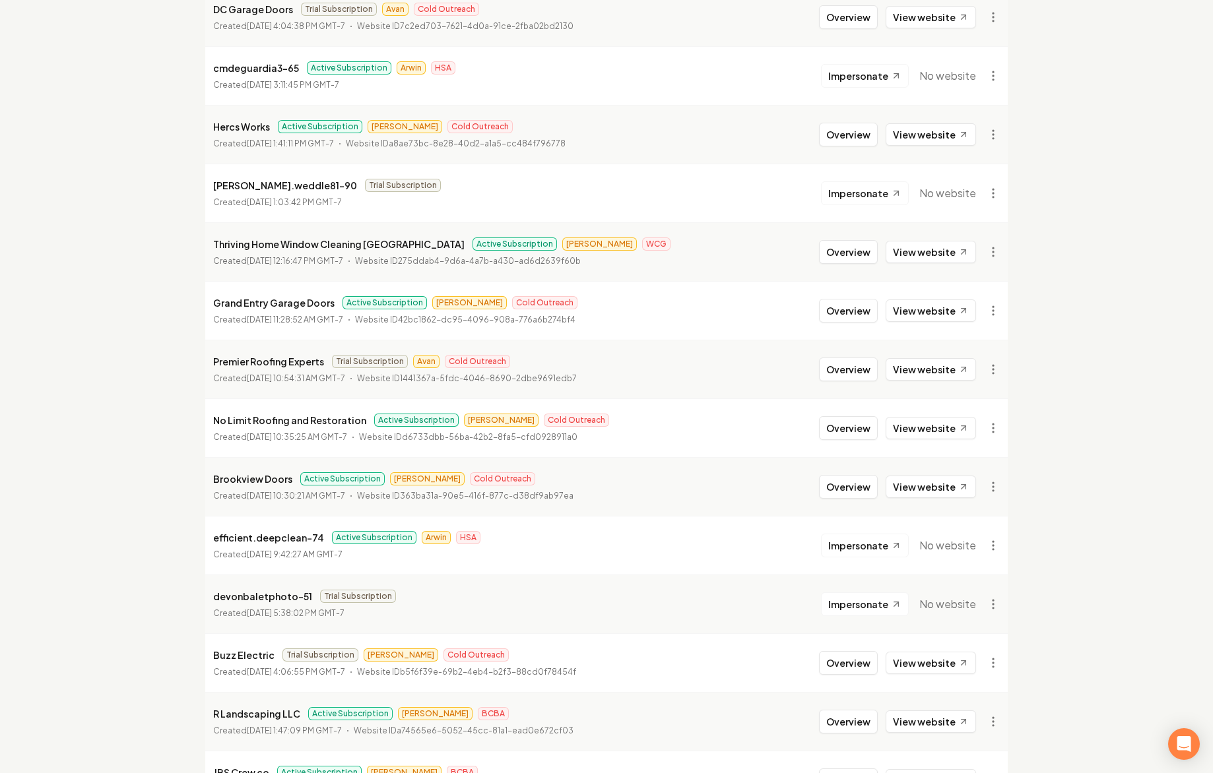
scroll to position [1041, 0]
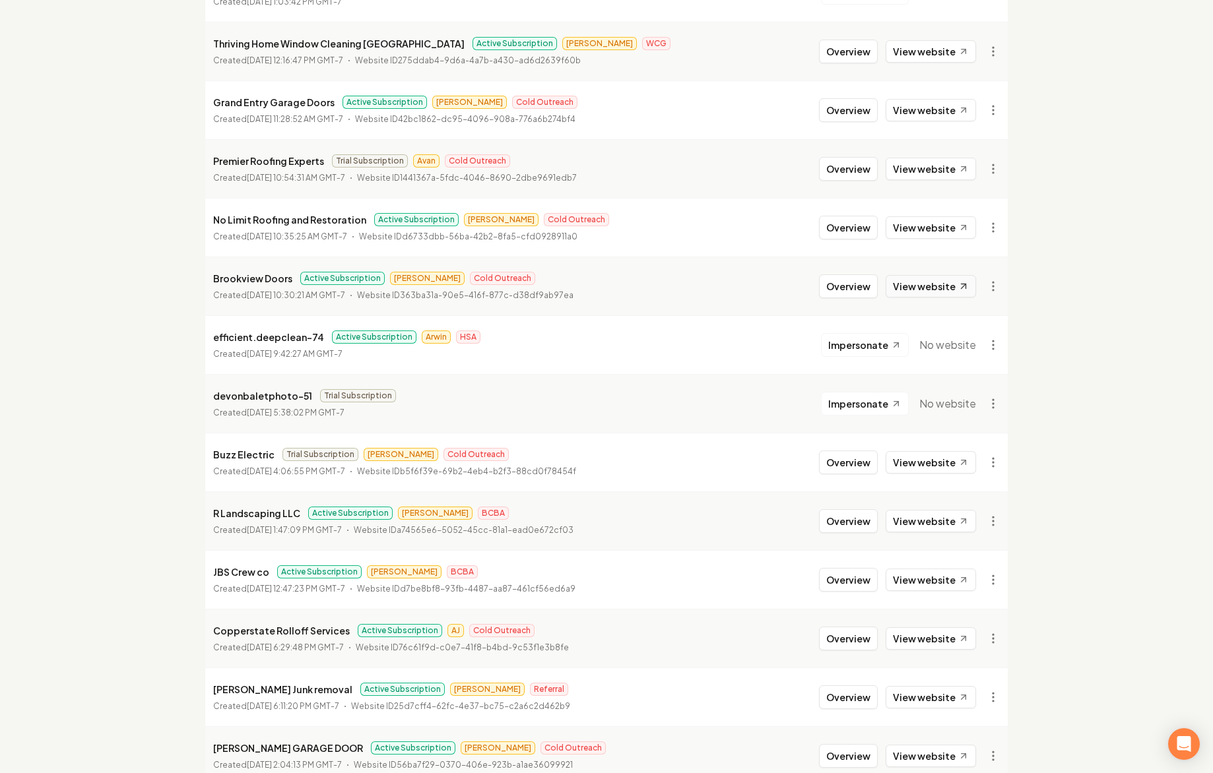
click at [915, 283] on link "View website" at bounding box center [931, 286] width 90 height 22
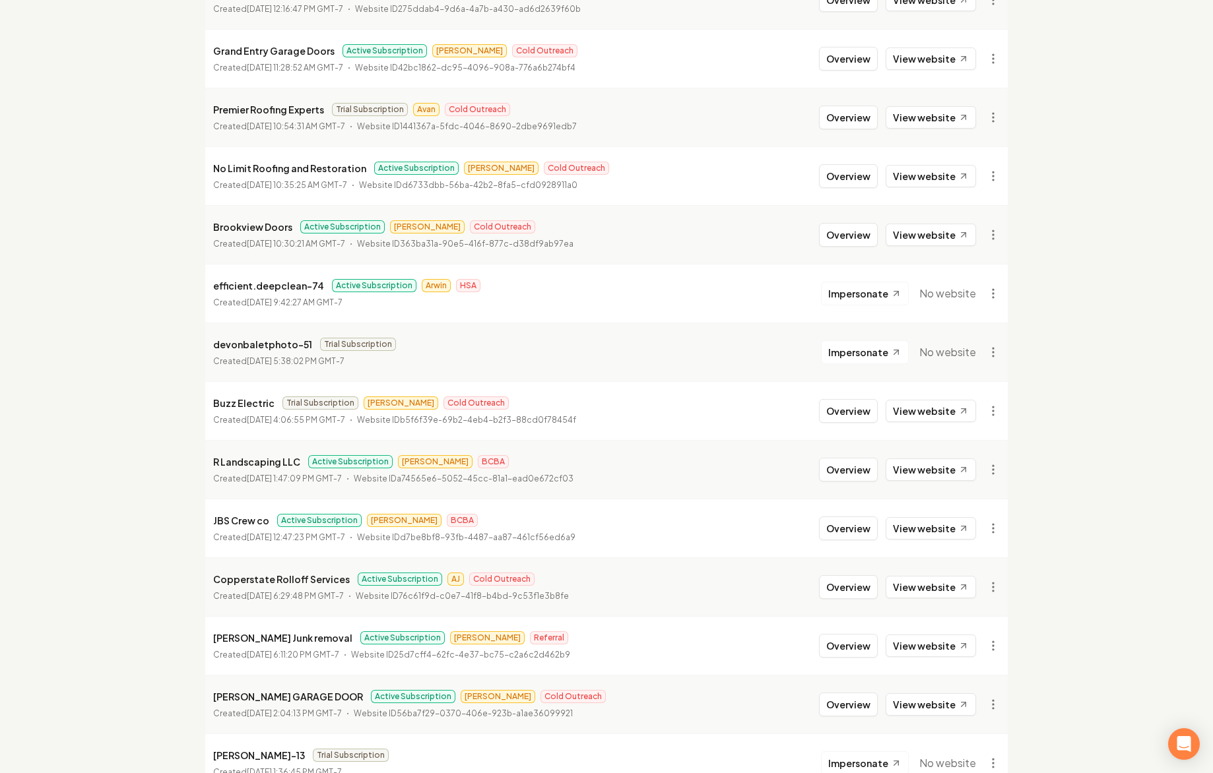
scroll to position [1226, 0]
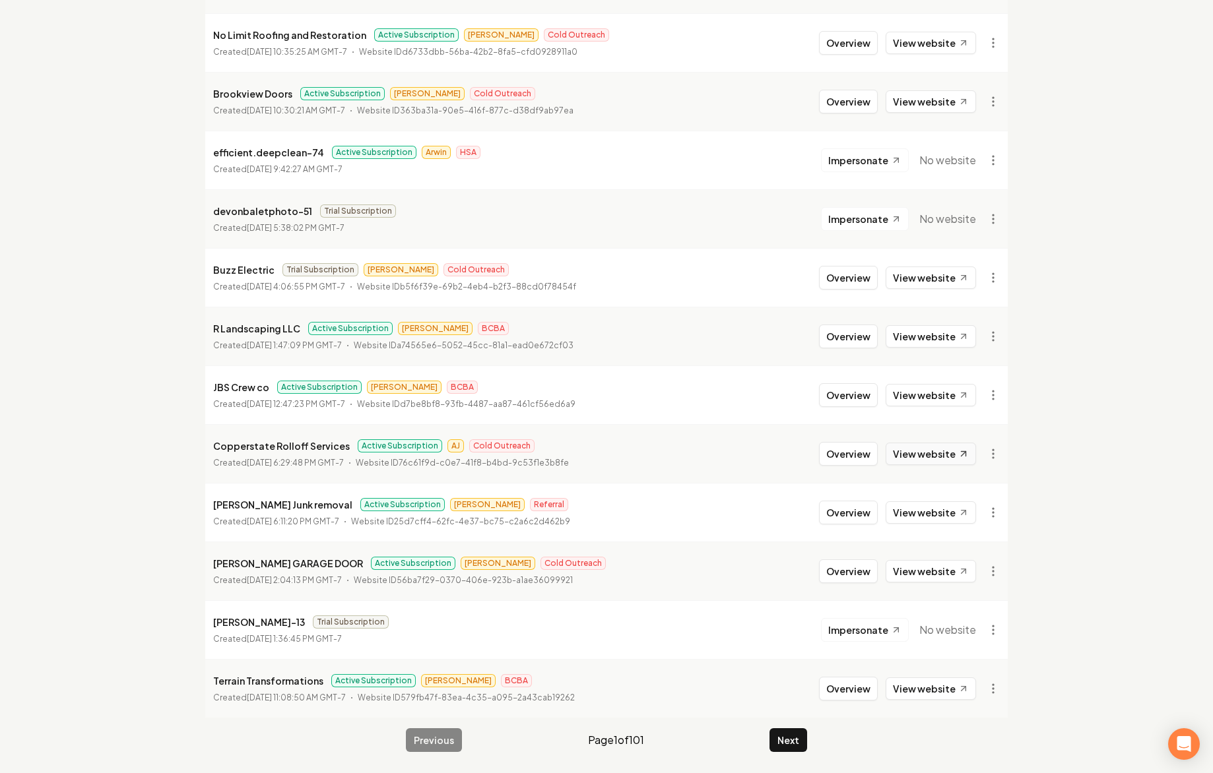
click at [925, 459] on link "View website" at bounding box center [931, 454] width 90 height 22
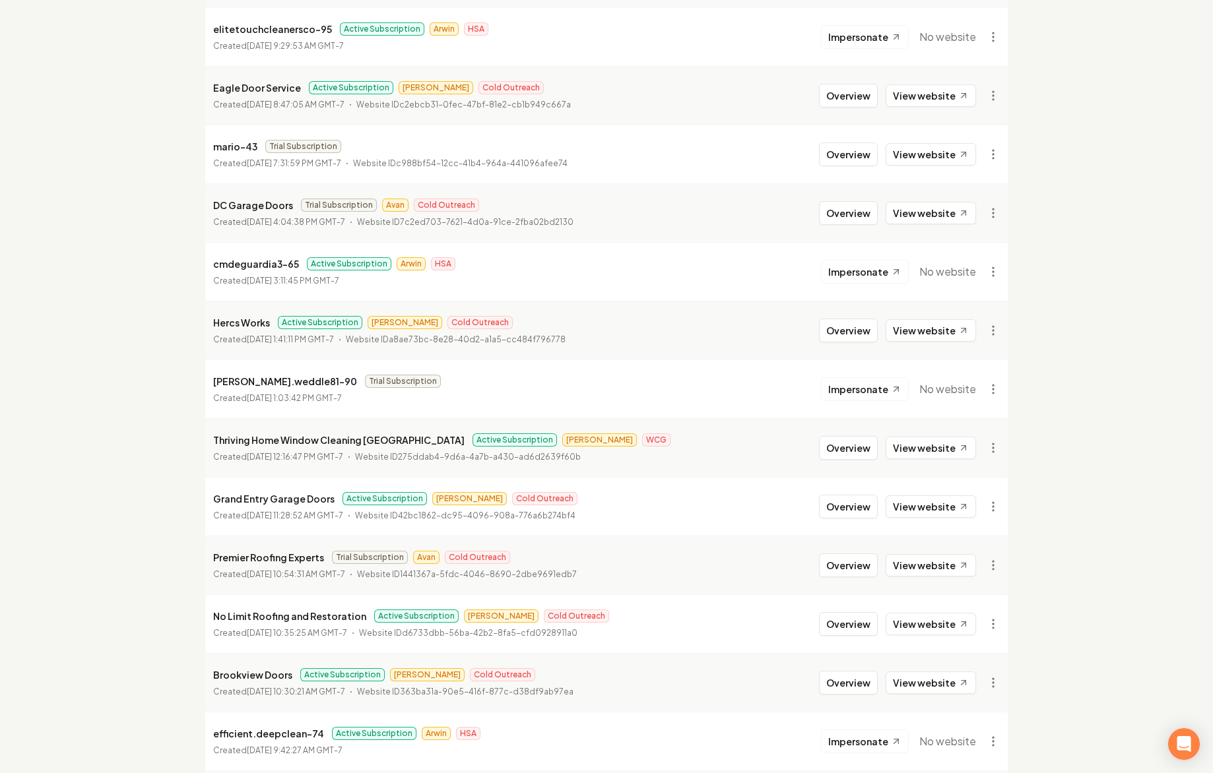
scroll to position [651, 0]
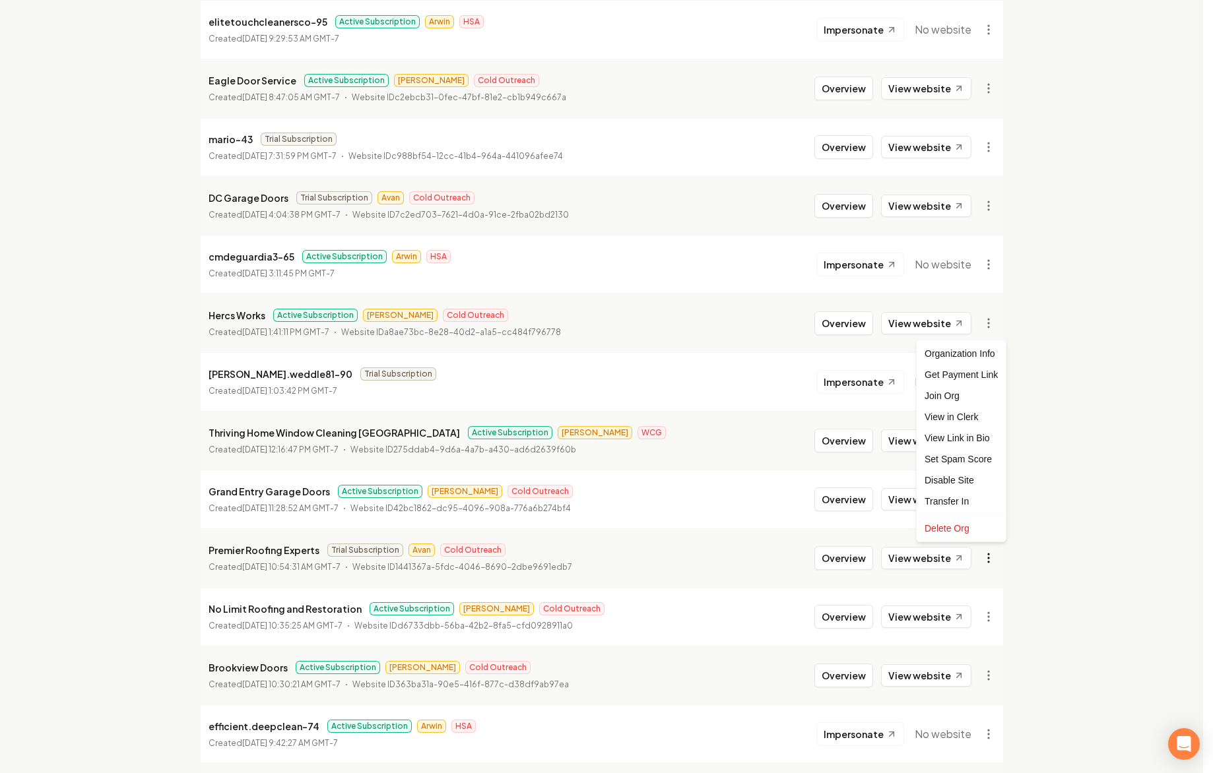
click at [956, 374] on div "Get Payment Link" at bounding box center [961, 374] width 84 height 21
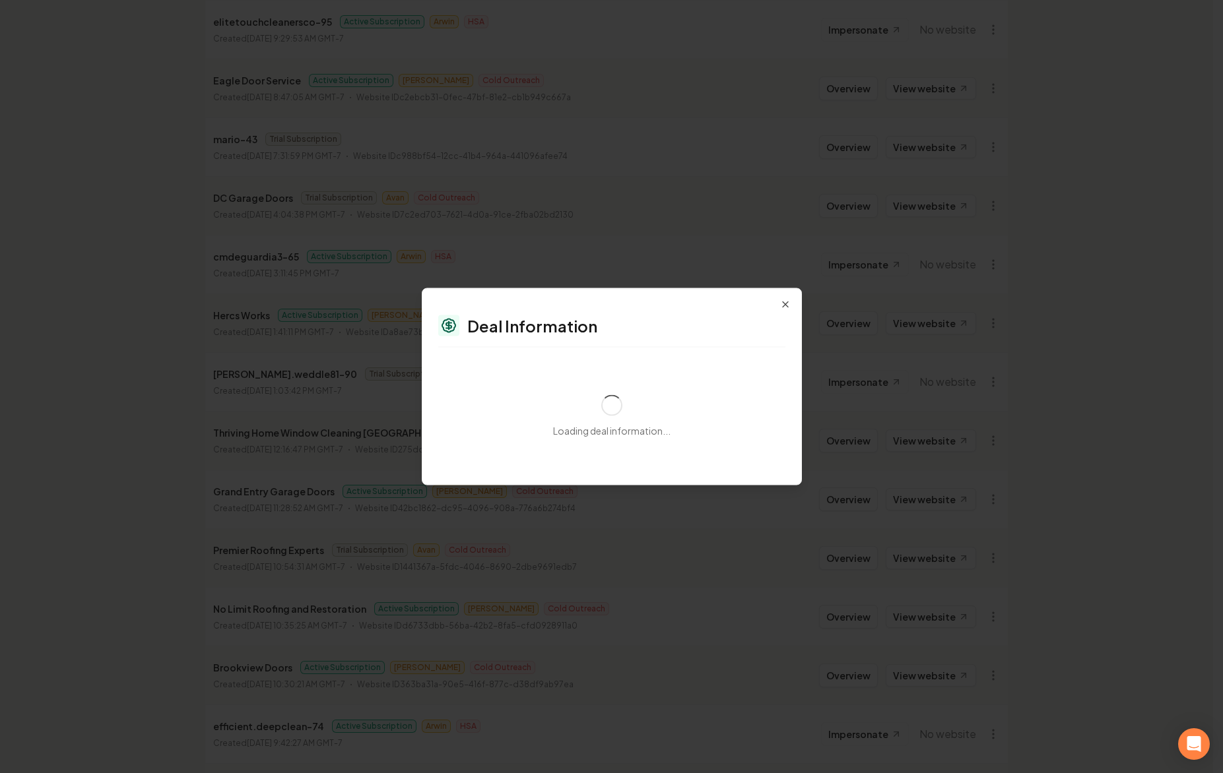
select select "**********"
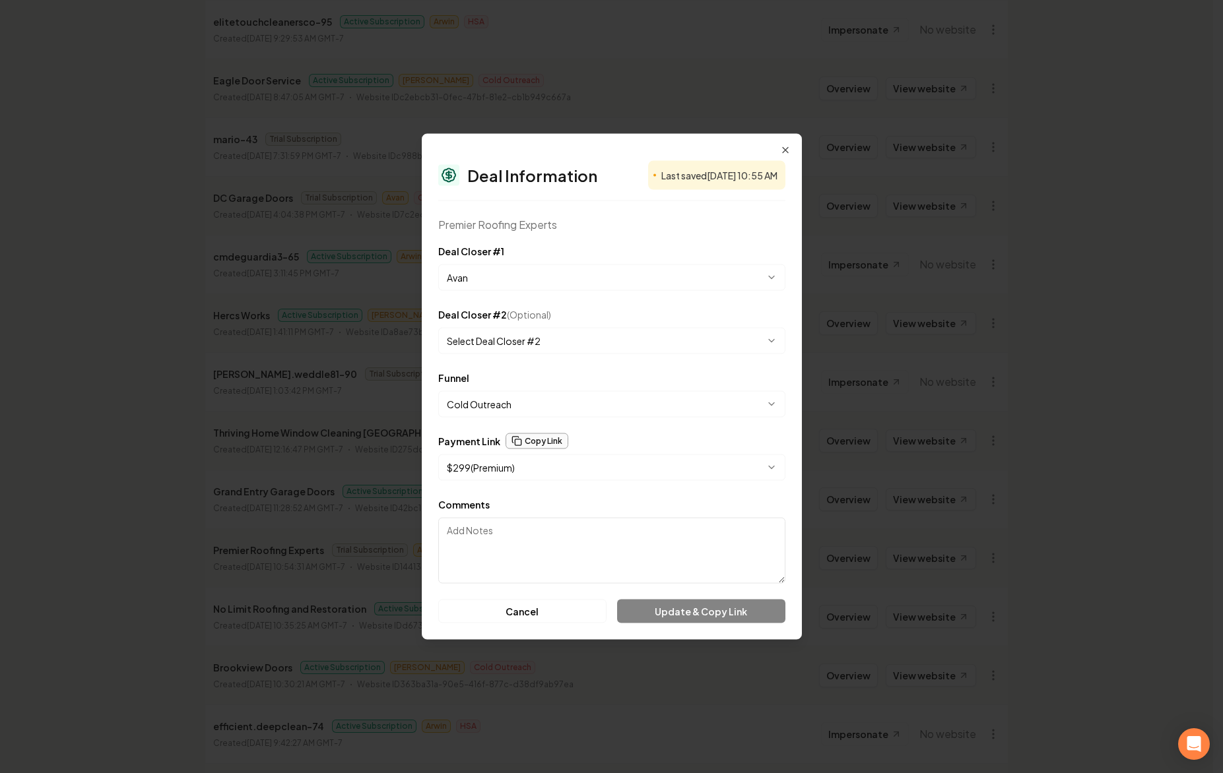
click at [538, 441] on button "Copy Link" at bounding box center [537, 442] width 63 height 16
click at [785, 150] on icon "button" at bounding box center [785, 150] width 5 height 5
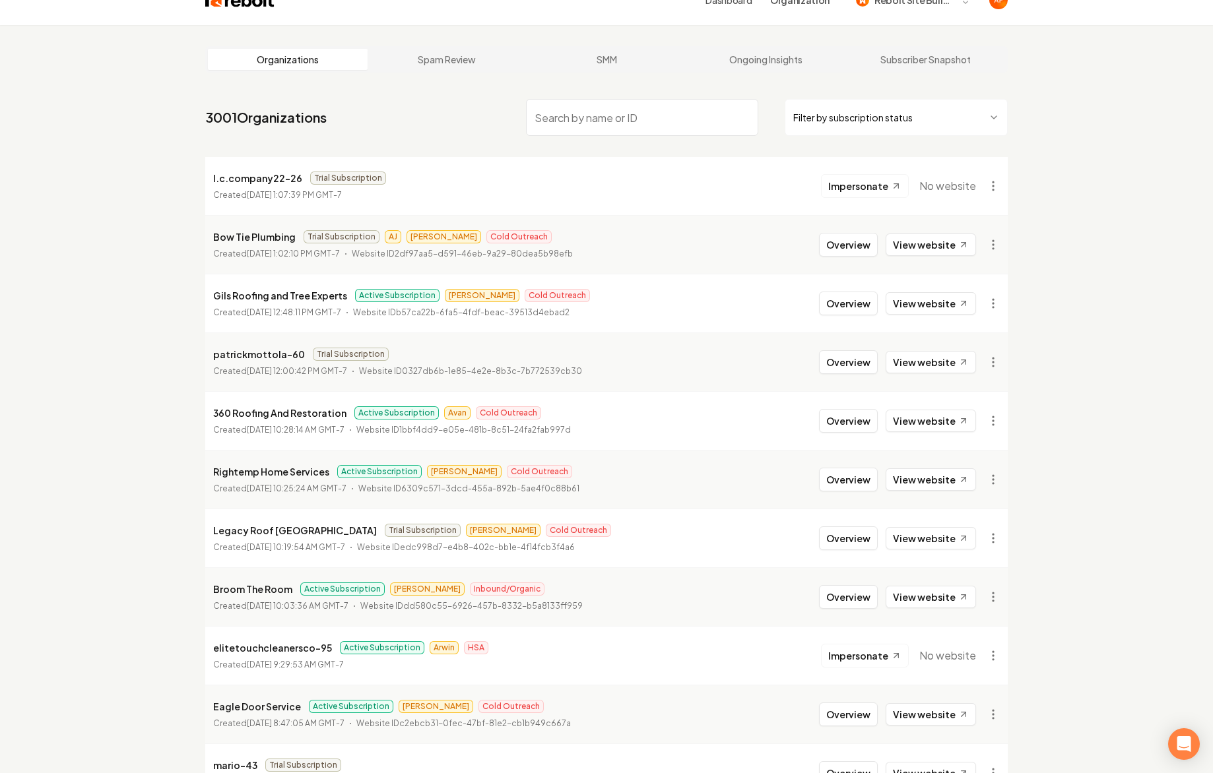
scroll to position [0, 0]
